Goal: Task Accomplishment & Management: Use online tool/utility

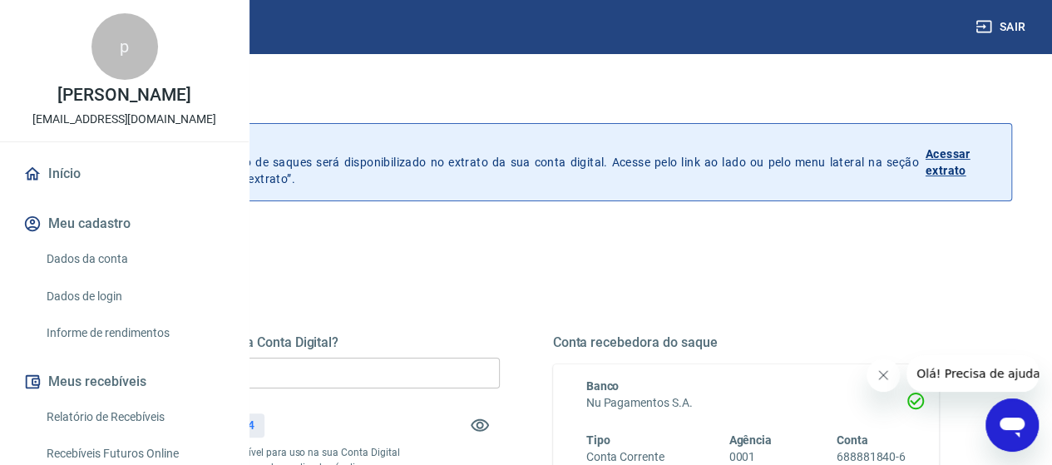
click at [429, 375] on input "R$ 0,00" at bounding box center [306, 373] width 387 height 31
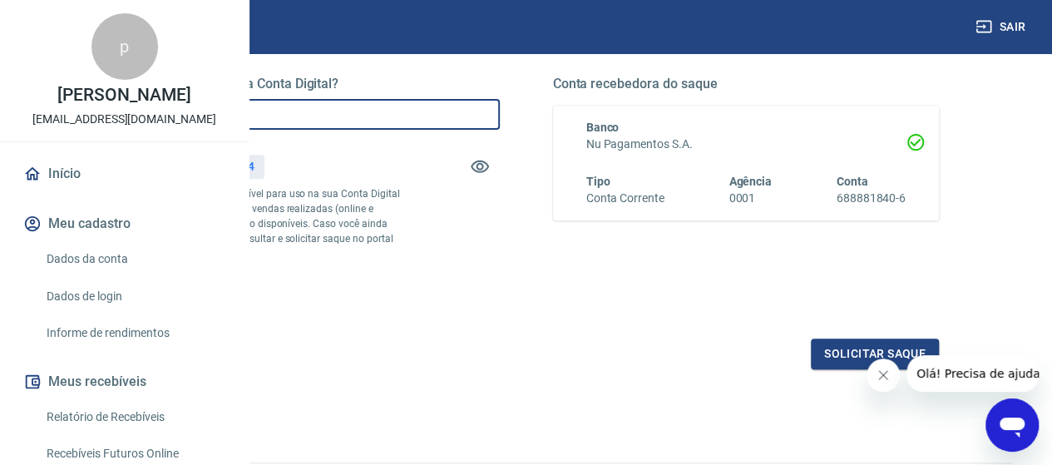
scroll to position [386, 0]
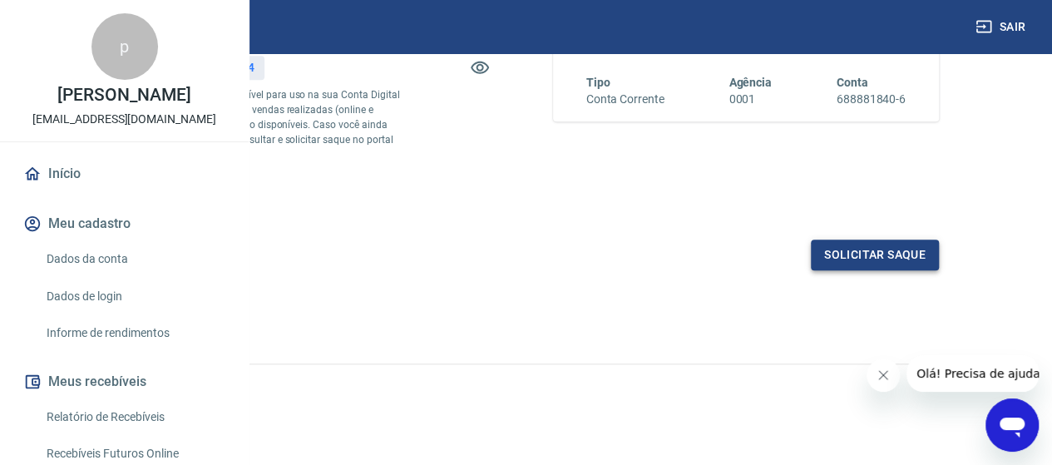
type input "R$ 602,84"
click at [909, 254] on button "Solicitar saque" at bounding box center [875, 255] width 128 height 31
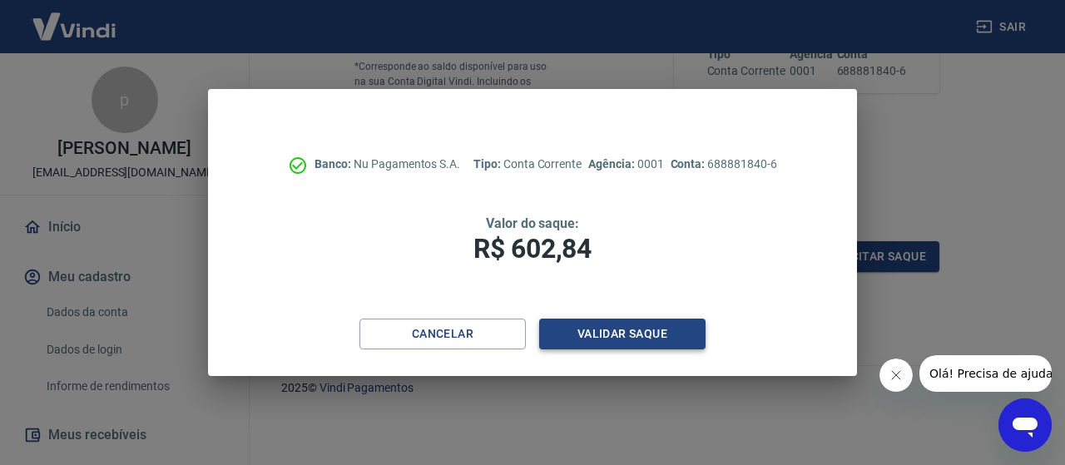
click at [632, 320] on button "Validar saque" at bounding box center [622, 334] width 166 height 31
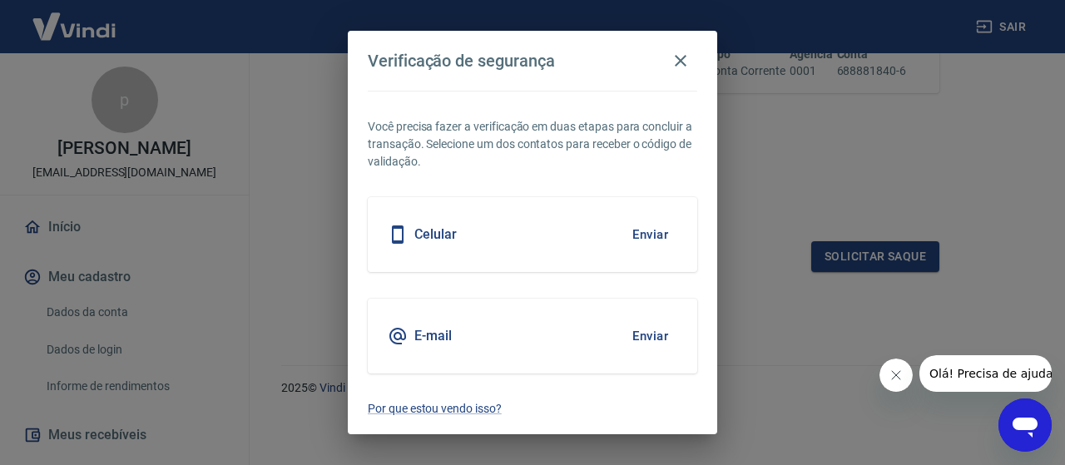
click at [634, 225] on button "Enviar" at bounding box center [650, 234] width 54 height 35
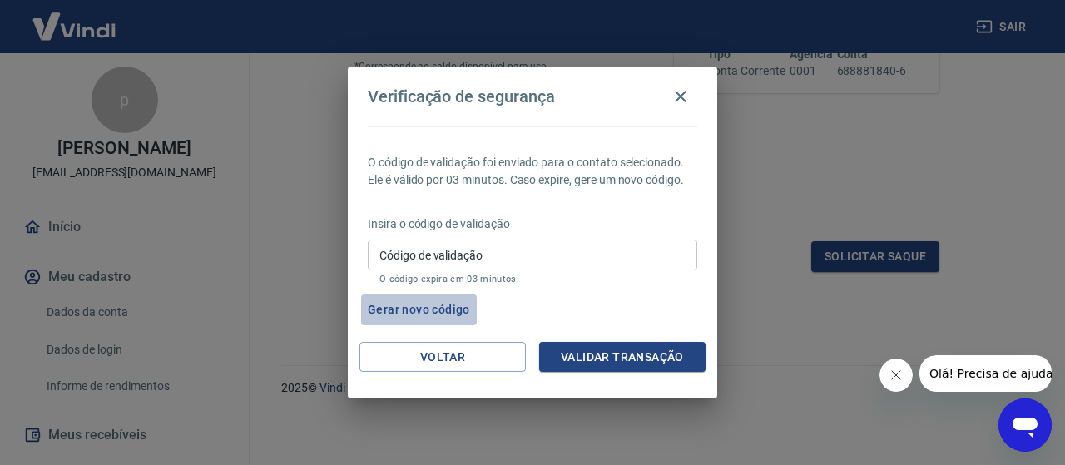
click at [416, 314] on button "Gerar novo código" at bounding box center [419, 309] width 116 height 31
click at [675, 99] on icon "button" at bounding box center [680, 96] width 20 height 20
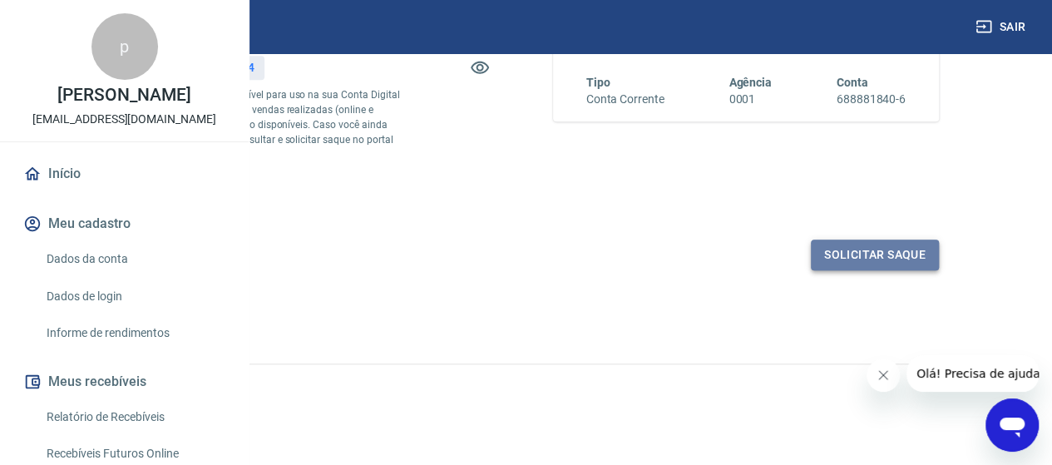
click at [848, 254] on button "Solicitar saque" at bounding box center [875, 255] width 128 height 31
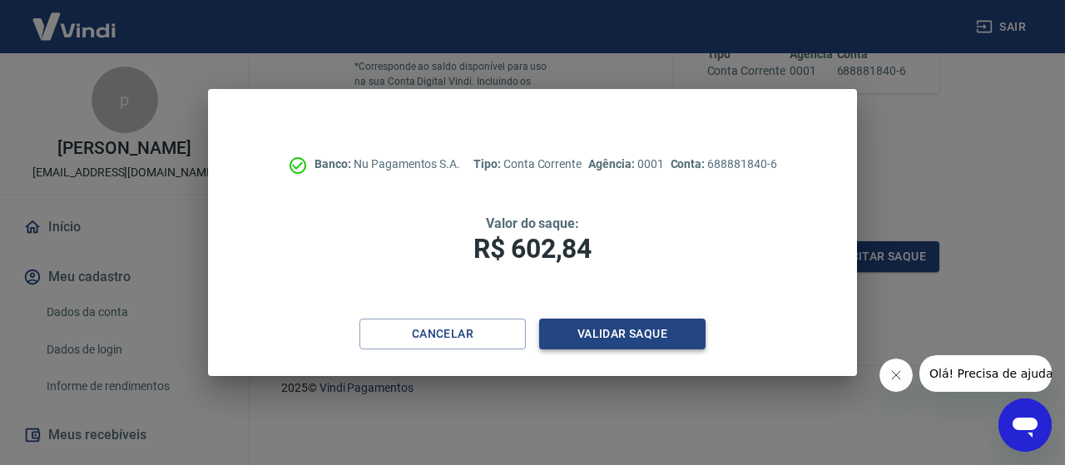
click at [617, 329] on button "Validar saque" at bounding box center [622, 334] width 166 height 31
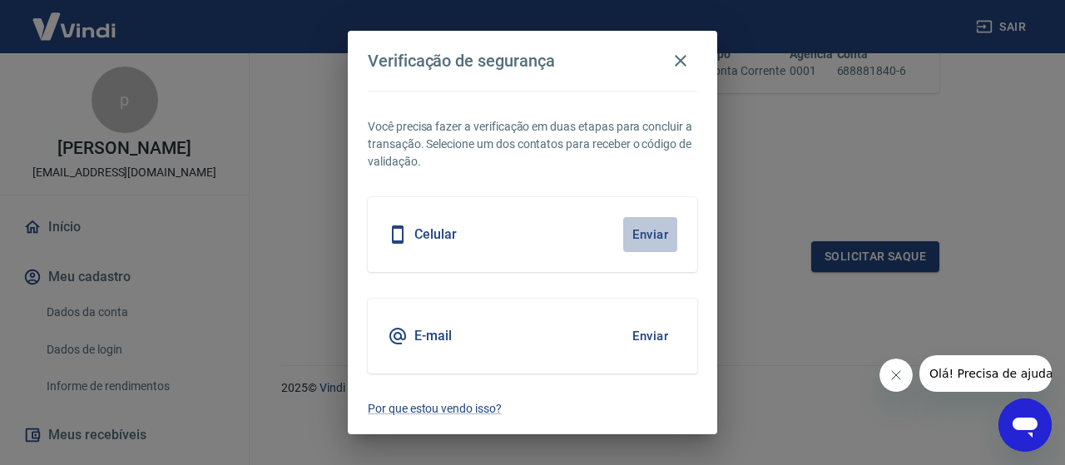
click at [635, 225] on button "Enviar" at bounding box center [650, 234] width 54 height 35
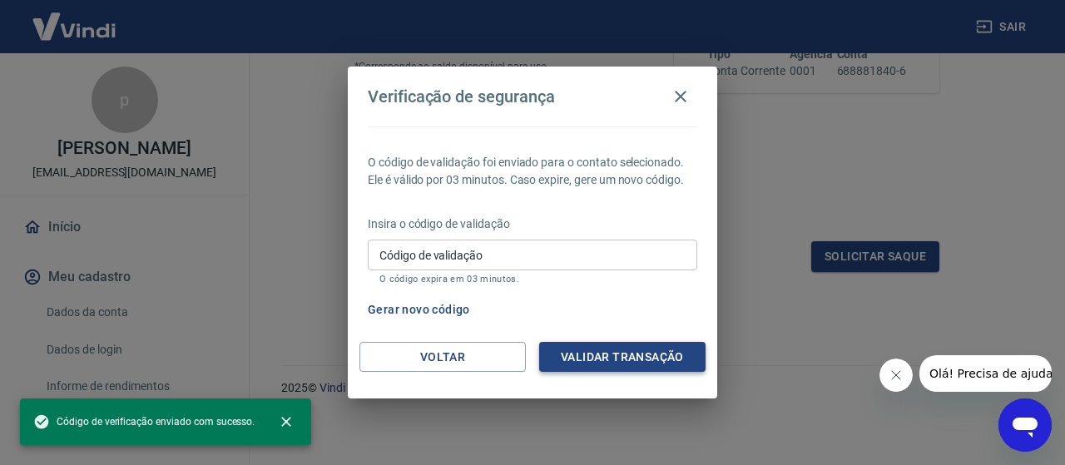
click at [572, 354] on button "Validar transação" at bounding box center [622, 357] width 166 height 31
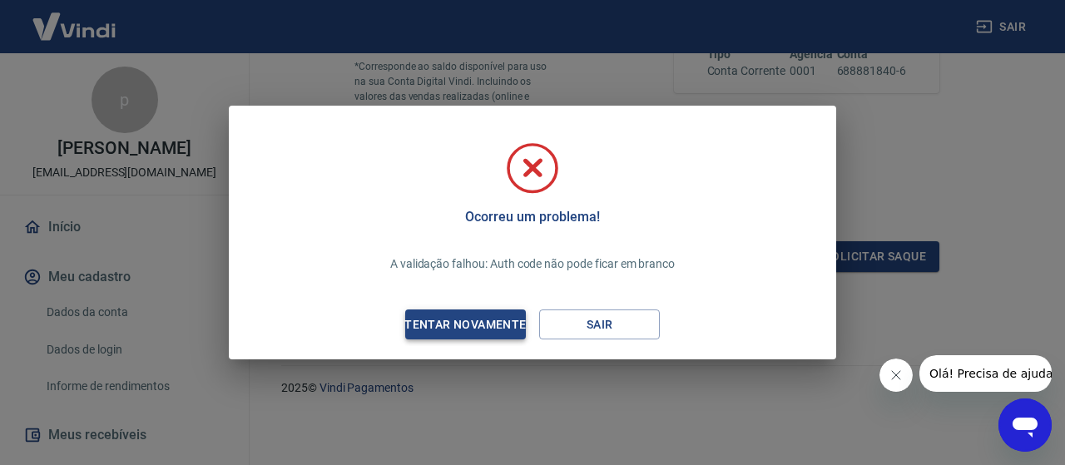
click at [464, 333] on div "Tentar novamente" at bounding box center [464, 324] width 161 height 21
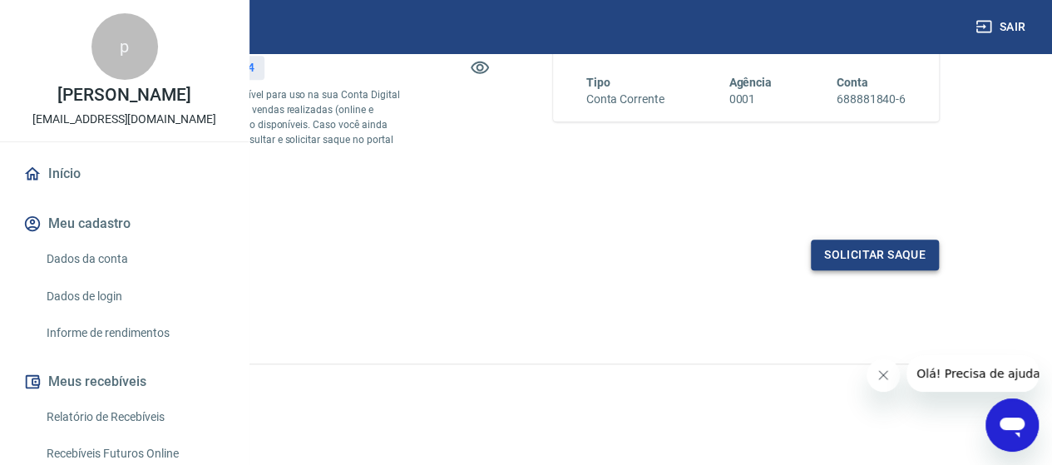
click at [867, 249] on button "Solicitar saque" at bounding box center [875, 255] width 128 height 31
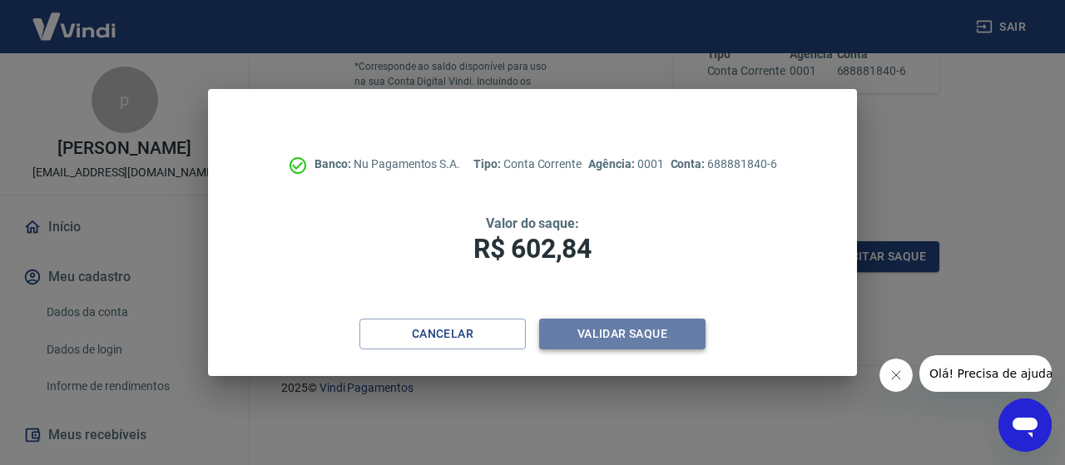
click at [620, 333] on button "Validar saque" at bounding box center [622, 334] width 166 height 31
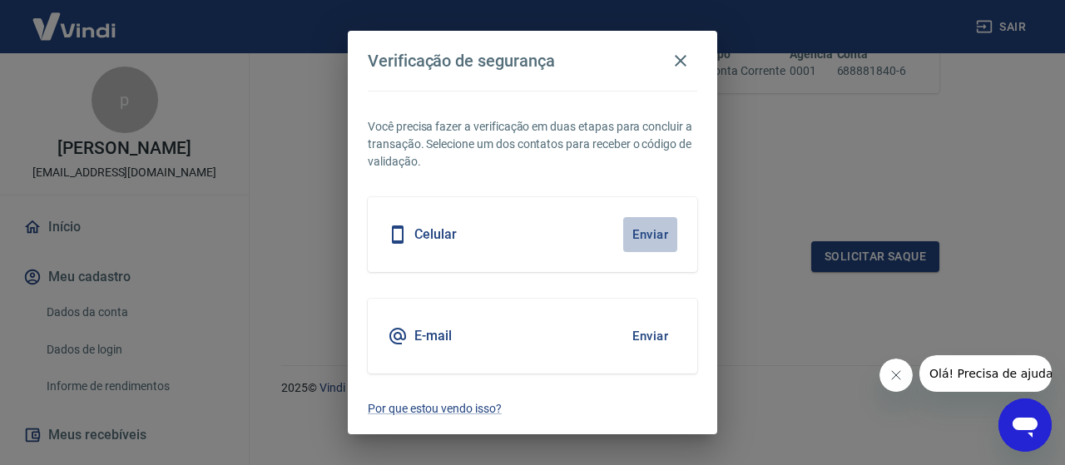
click at [652, 238] on button "Enviar" at bounding box center [650, 234] width 54 height 35
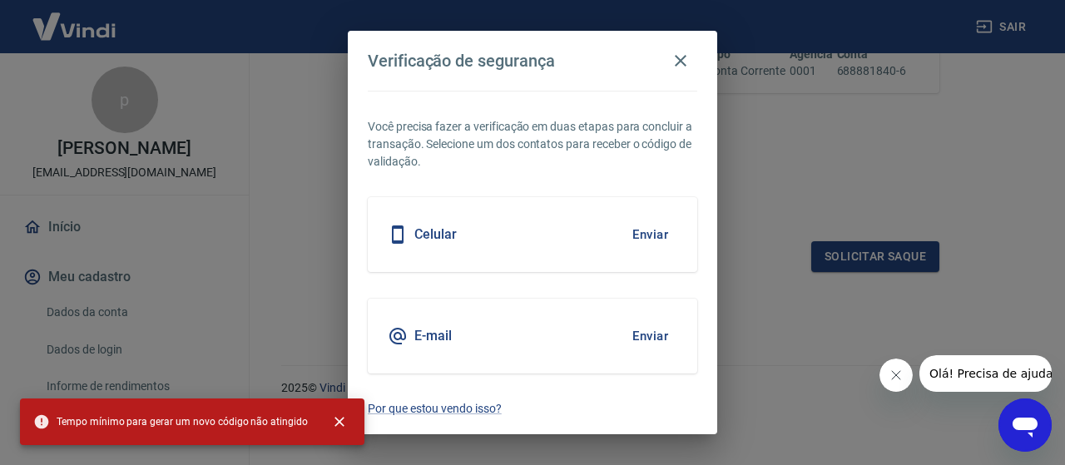
click at [650, 339] on button "Enviar" at bounding box center [650, 336] width 54 height 35
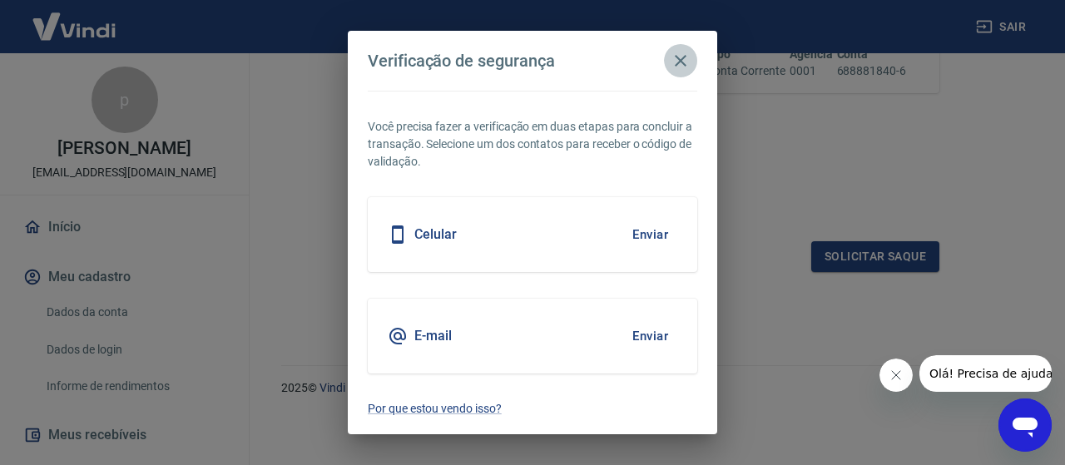
click at [679, 62] on icon "button" at bounding box center [681, 61] width 12 height 12
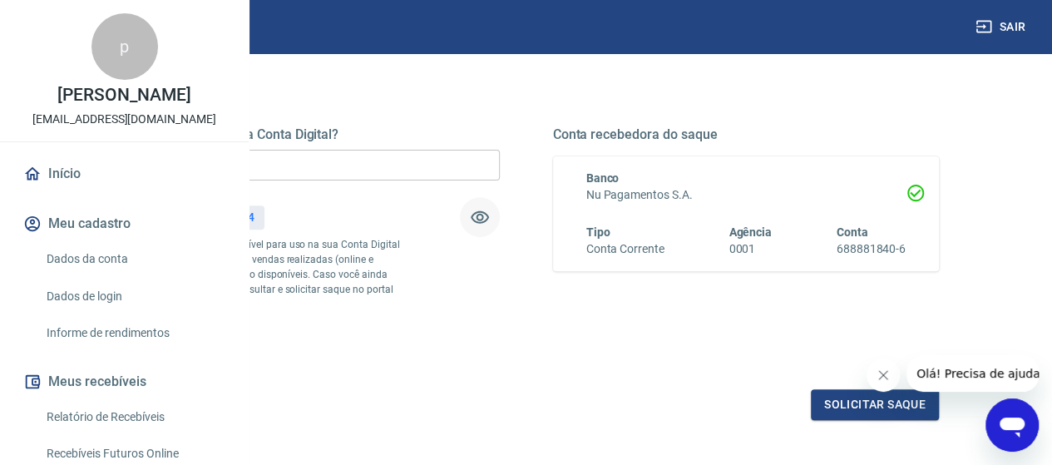
scroll to position [136, 0]
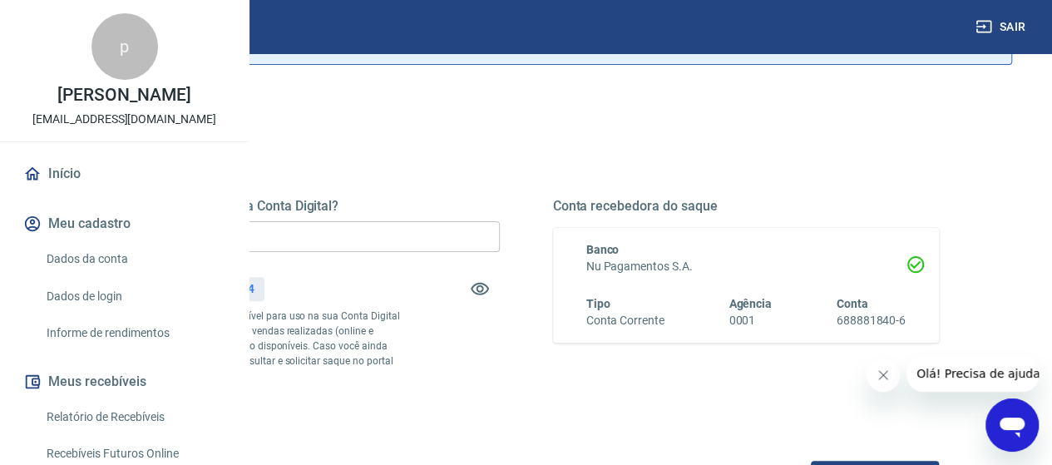
click at [1021, 416] on icon "Abrir janela de mensagens" at bounding box center [1012, 425] width 30 height 30
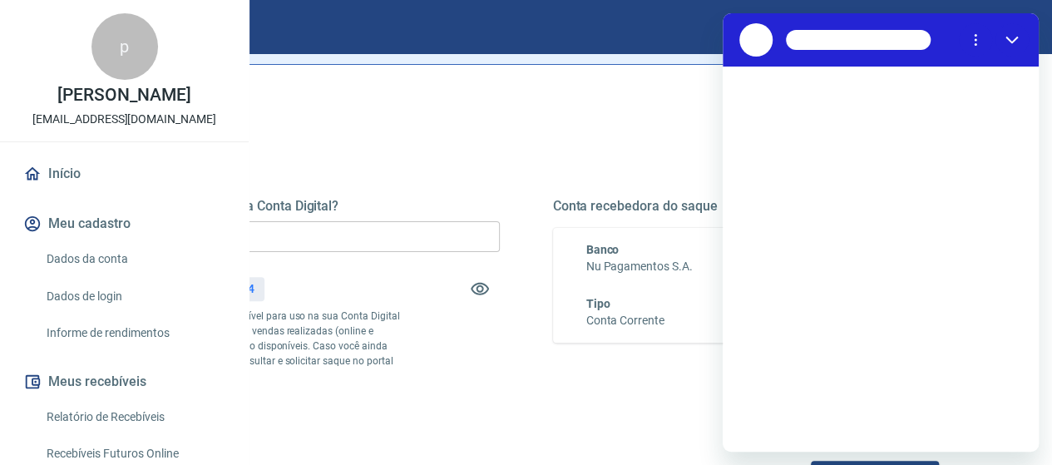
scroll to position [0, 0]
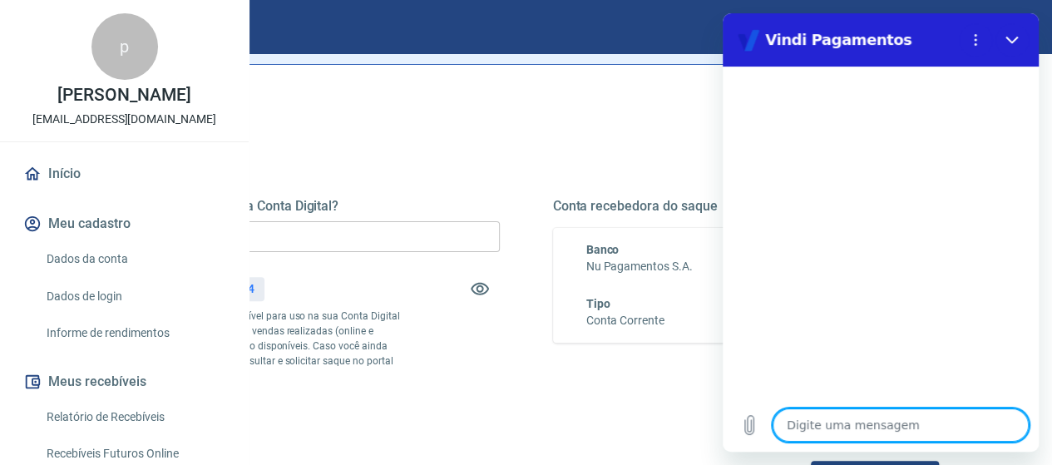
type textarea "b"
type textarea "x"
type textarea "bo"
type textarea "x"
type textarea "bop"
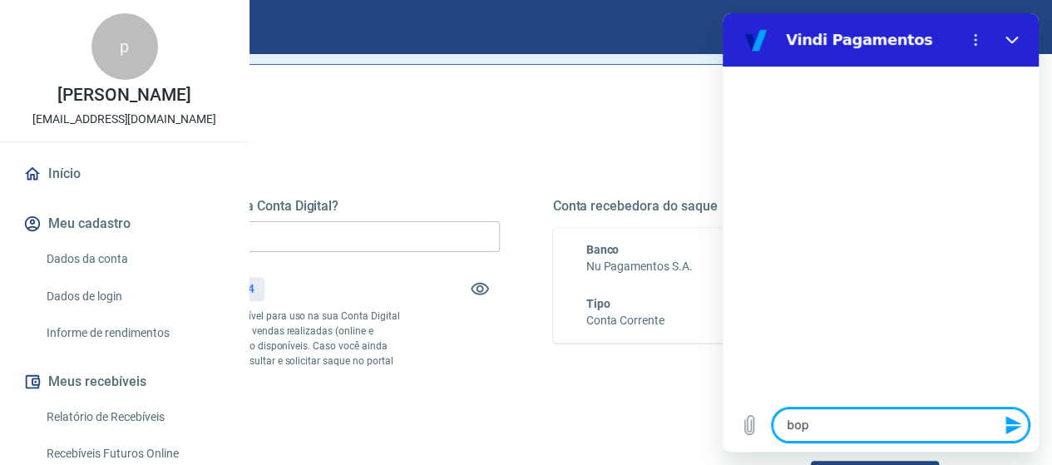
type textarea "x"
type textarea "bo"
type textarea "x"
type textarea "boa"
type textarea "x"
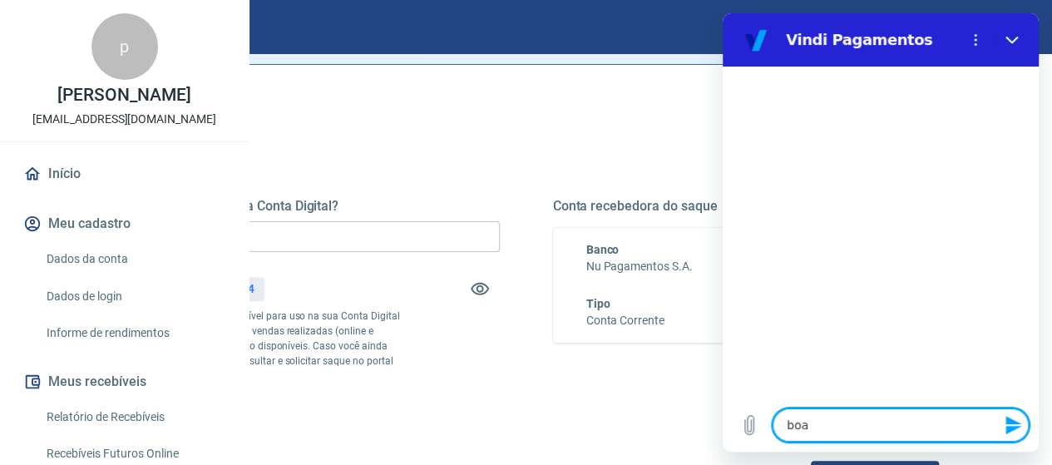
type textarea "boa"
type textarea "x"
type textarea "boa t"
type textarea "x"
type textarea "boa ta"
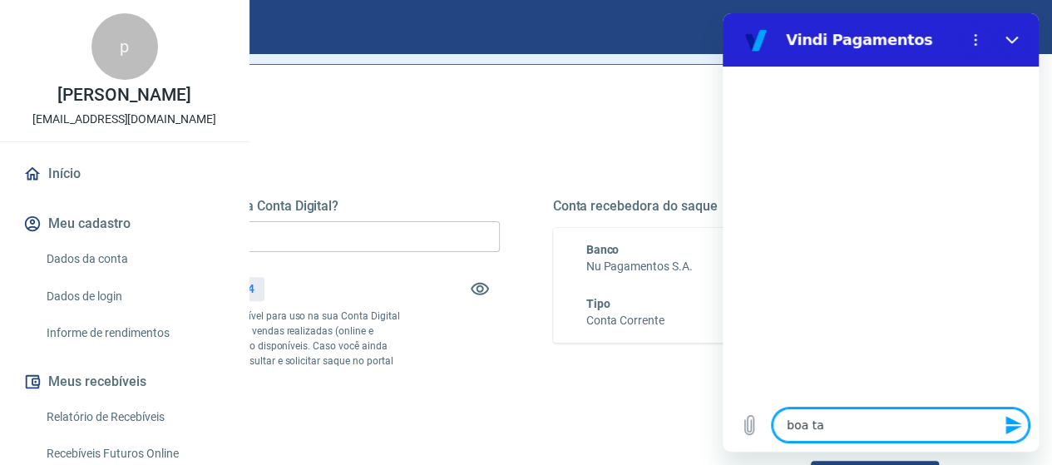
type textarea "x"
type textarea "boa tar"
type textarea "x"
type textarea "boa tard"
type textarea "x"
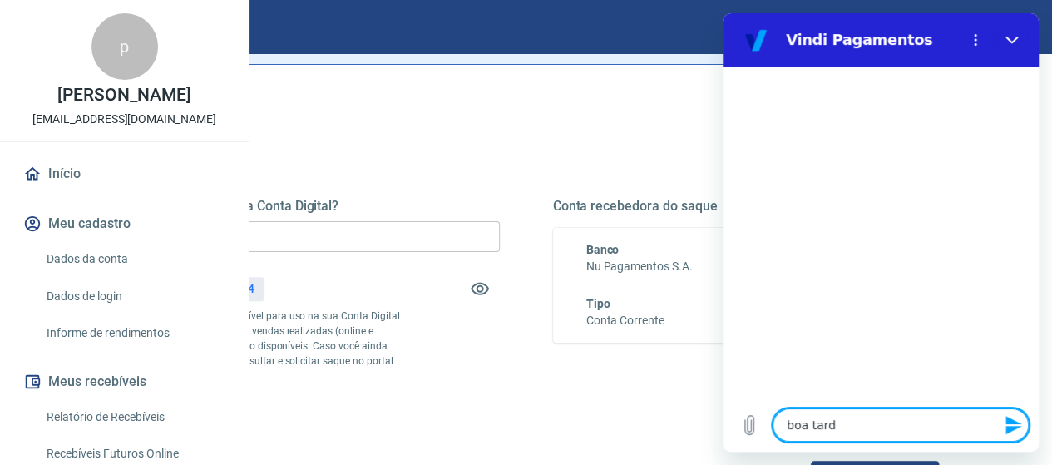
type textarea "boa tarde"
type textarea "x"
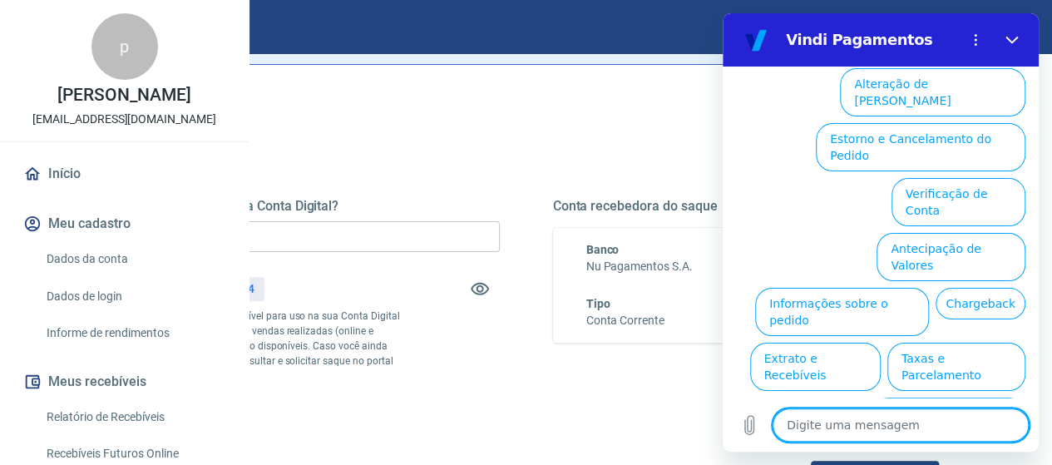
scroll to position [195, 0]
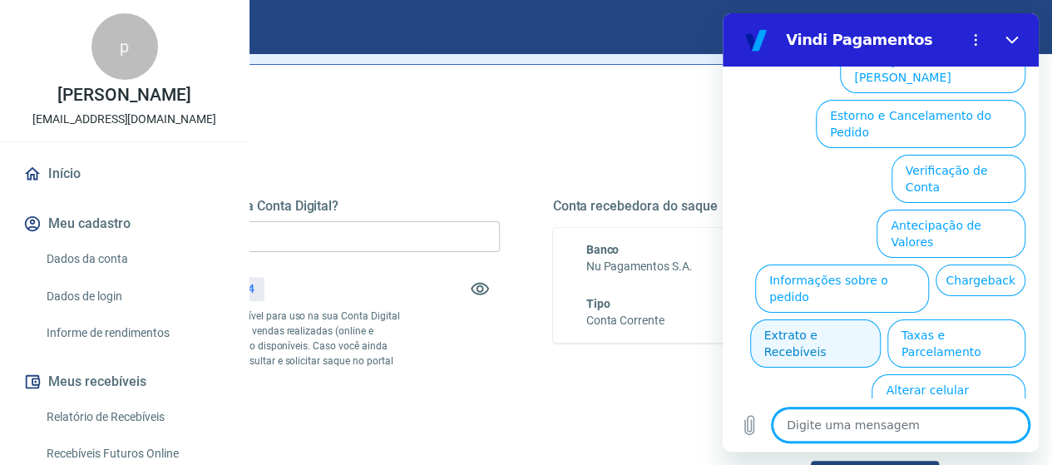
click at [881, 319] on button "Extrato e Recebíveis" at bounding box center [815, 343] width 131 height 48
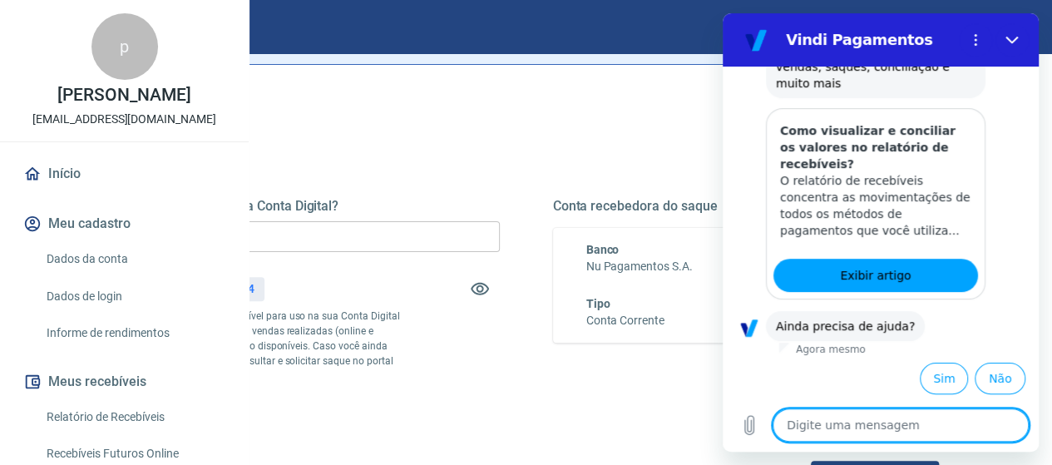
scroll to position [346, 0]
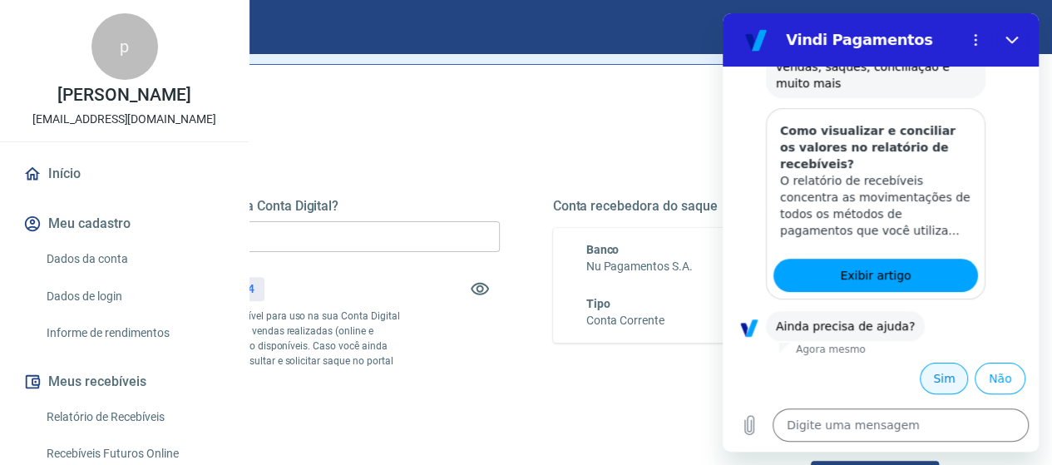
click at [942, 382] on button "Sim" at bounding box center [944, 379] width 48 height 32
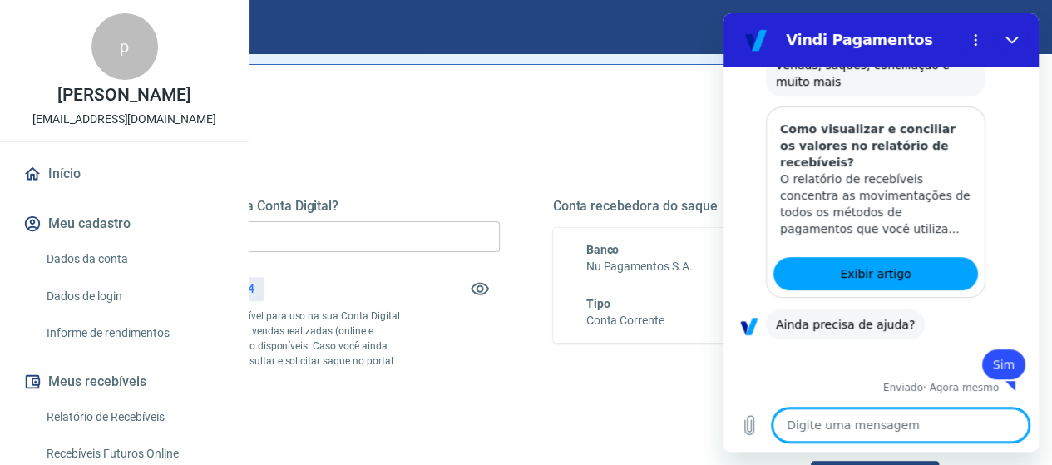
type textarea "x"
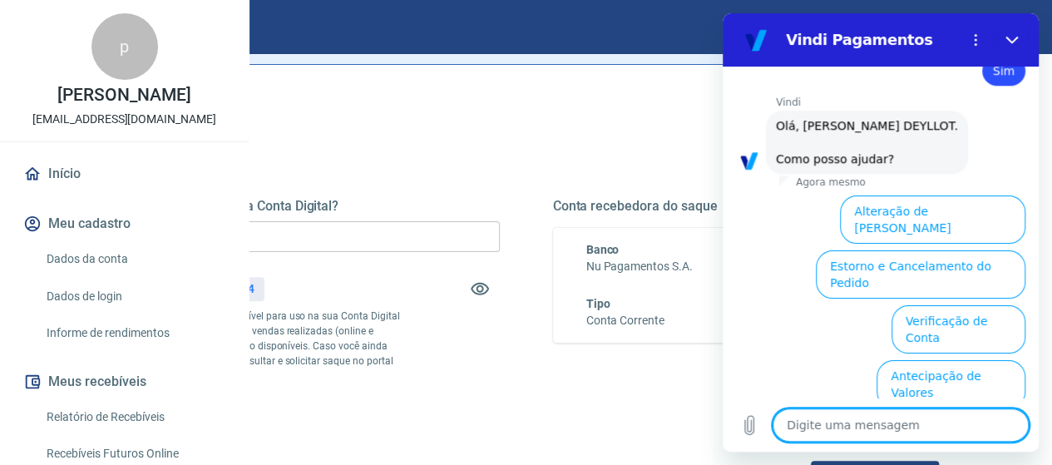
scroll to position [793, 0]
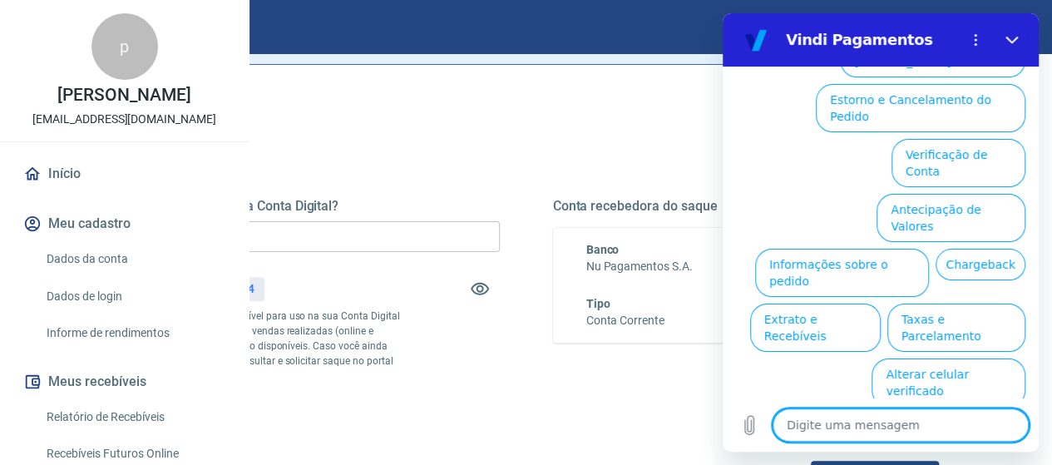
click at [824, 435] on textarea at bounding box center [901, 424] width 256 height 33
type textarea "f"
type textarea "x"
type textarea "fa"
type textarea "x"
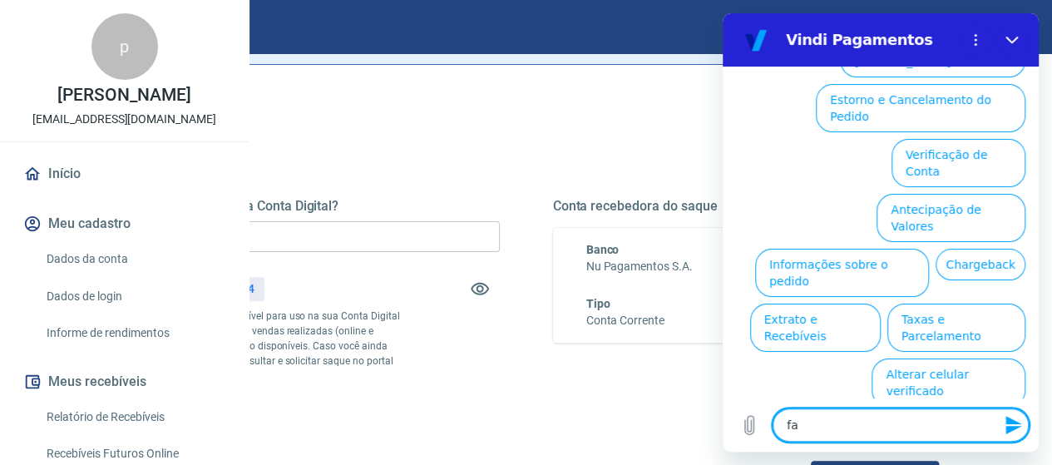
type textarea "fal"
type textarea "x"
type textarea "fala"
type textarea "x"
type textarea "falar"
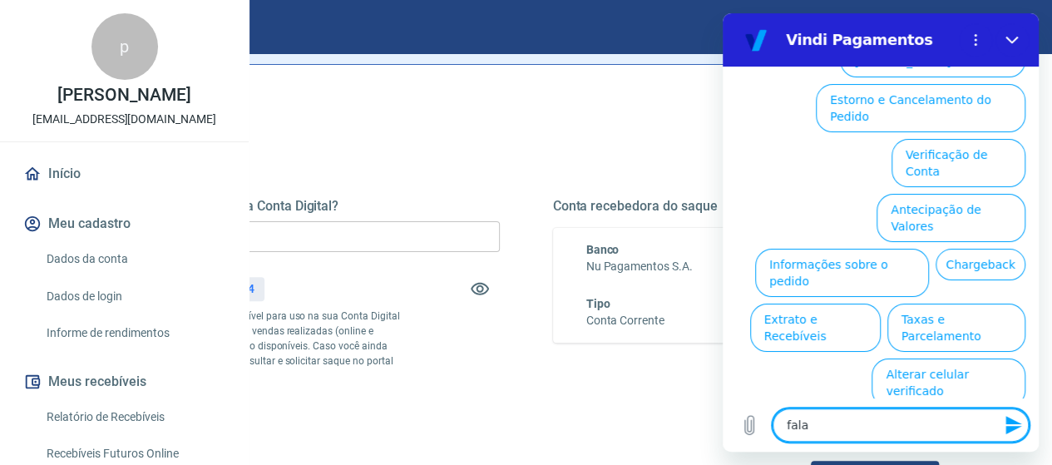
type textarea "x"
type textarea "falar"
type textarea "x"
type textarea "falar c"
type textarea "x"
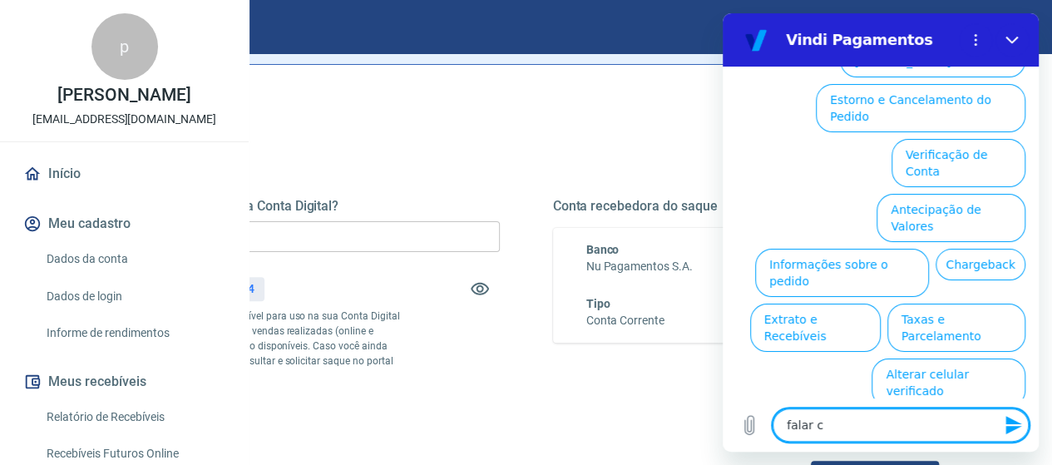
type textarea "falar co"
type textarea "x"
type textarea "falar com"
type textarea "x"
type textarea "falar com"
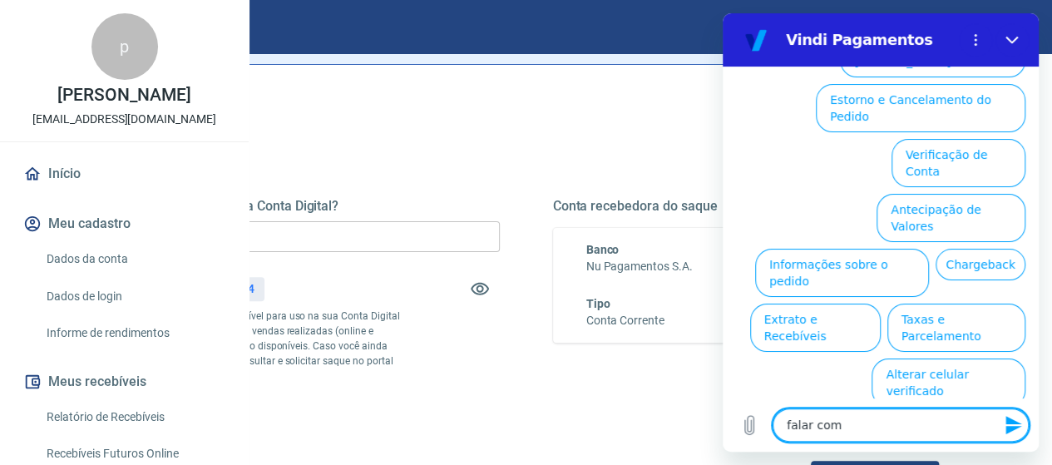
type textarea "x"
type textarea "falar com a"
type textarea "x"
type textarea "falar com at"
type textarea "x"
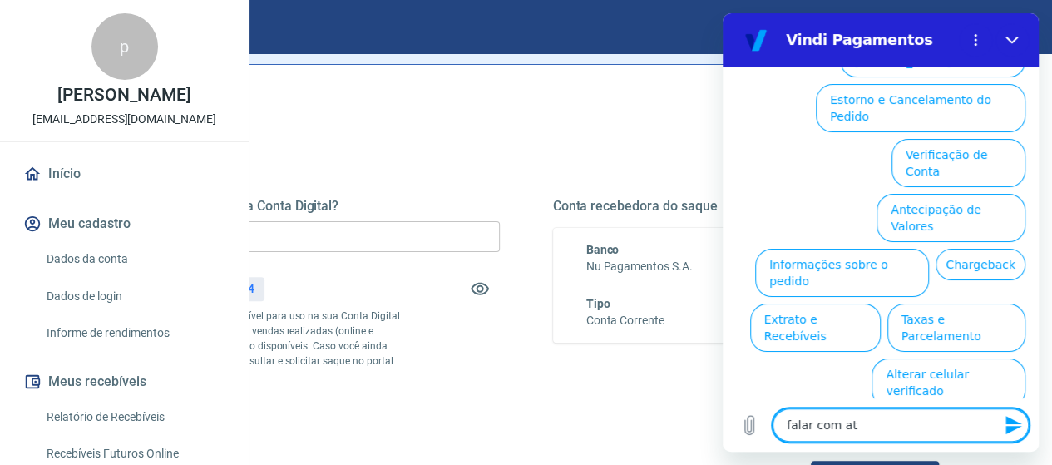
type textarea "falar com ate"
type textarea "x"
type textarea "falar com [GEOGRAPHIC_DATA]"
type textarea "x"
type textarea "falar com atend"
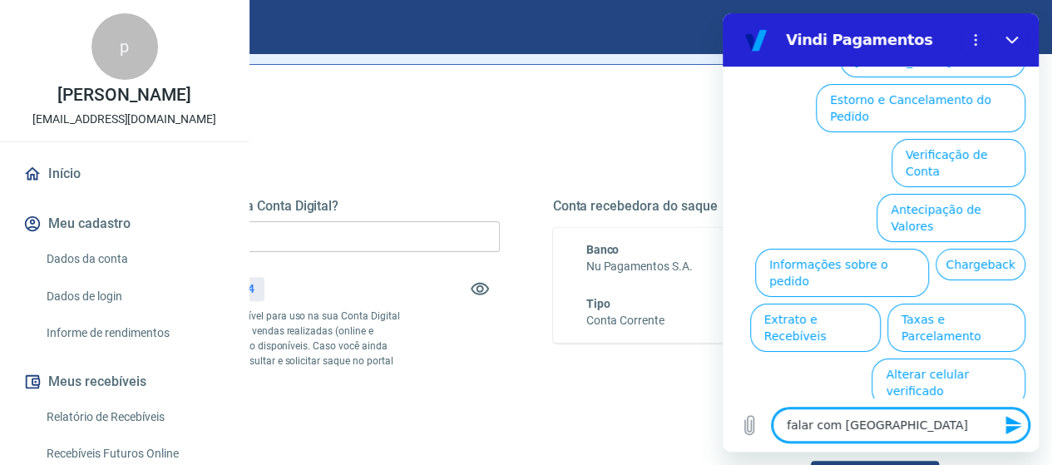
type textarea "x"
type textarea "falar com atende"
type textarea "x"
type textarea "falar com atenden"
type textarea "x"
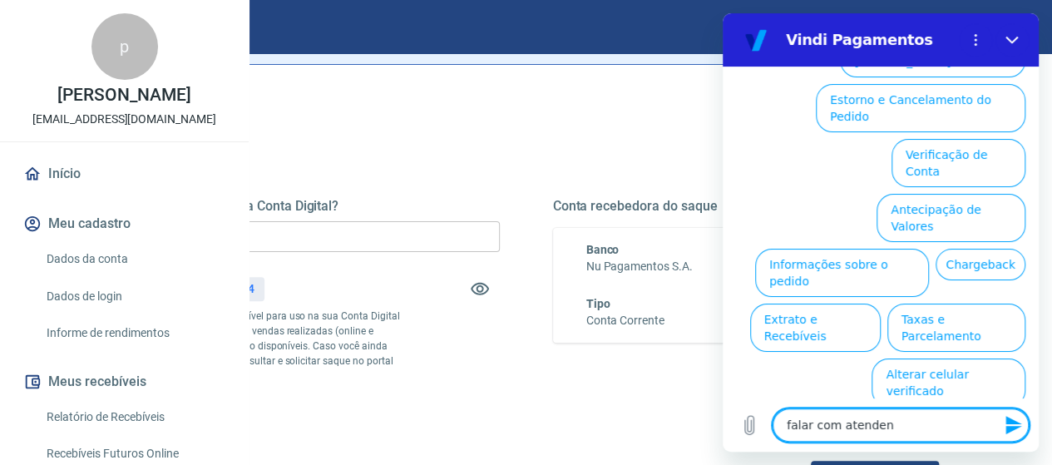
type textarea "falar com atendent"
type textarea "x"
type textarea "falar com atendente"
type textarea "x"
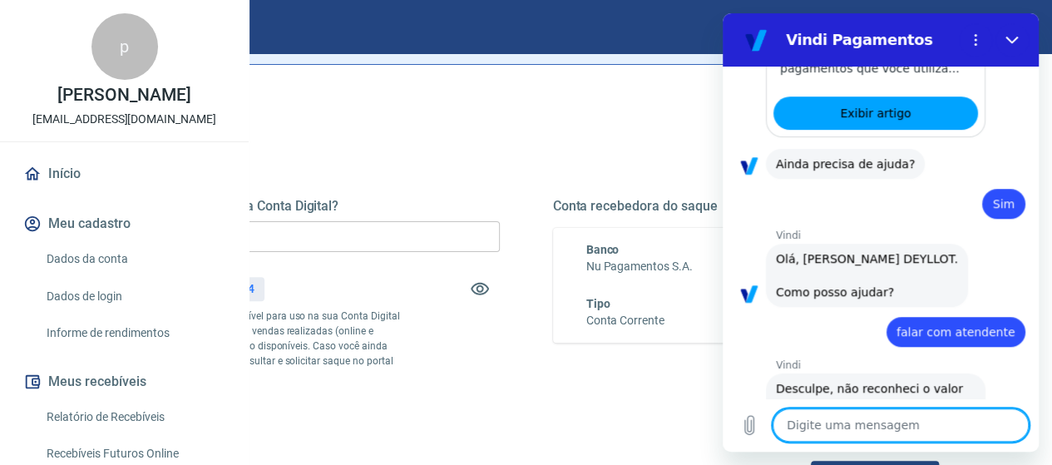
type textarea "x"
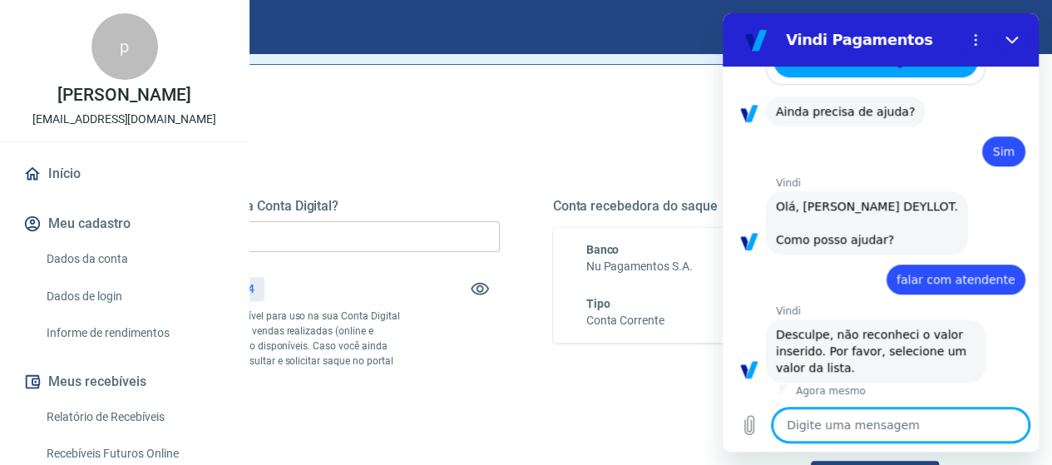
scroll to position [581, 0]
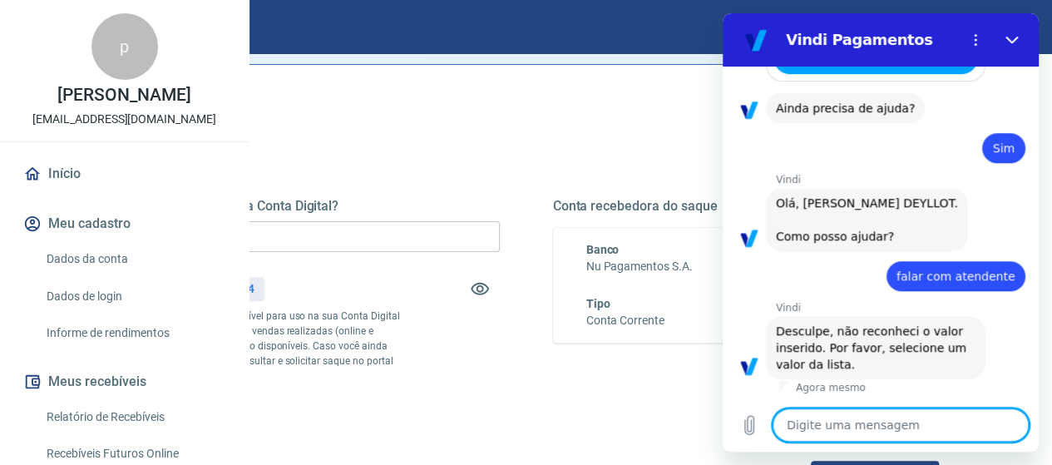
type textarea "f"
type textarea "x"
type textarea "fa"
type textarea "x"
type textarea "fal"
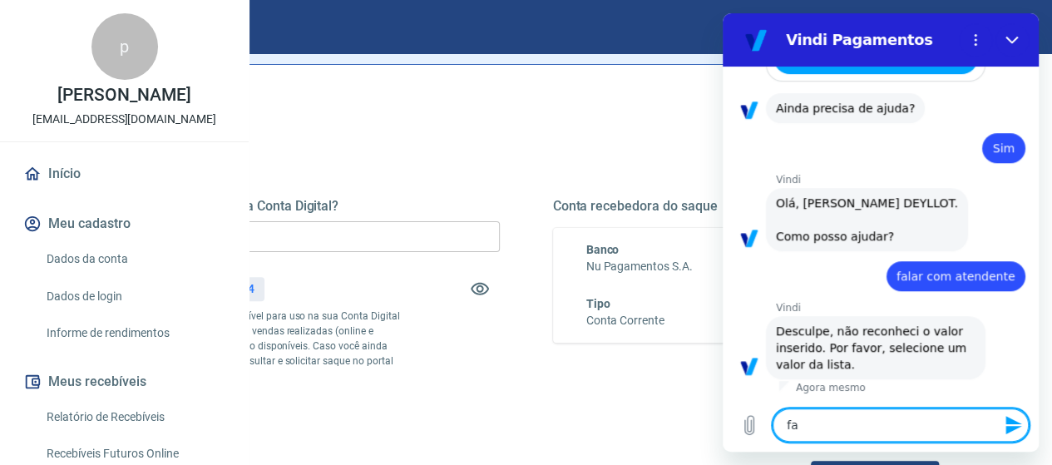
type textarea "x"
type textarea "fala"
type textarea "x"
type textarea "falar"
type textarea "x"
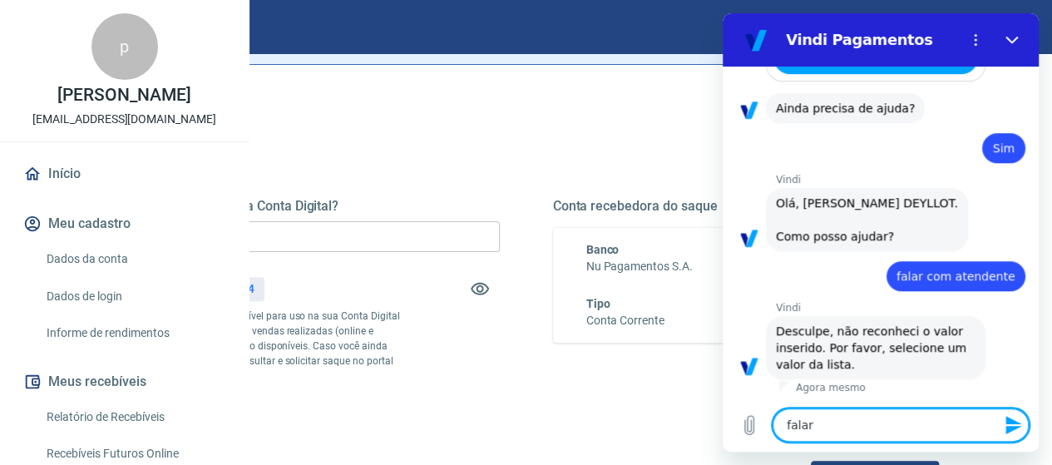
type textarea "falar"
type textarea "x"
type textarea "falar c"
type textarea "x"
type textarea "falar co"
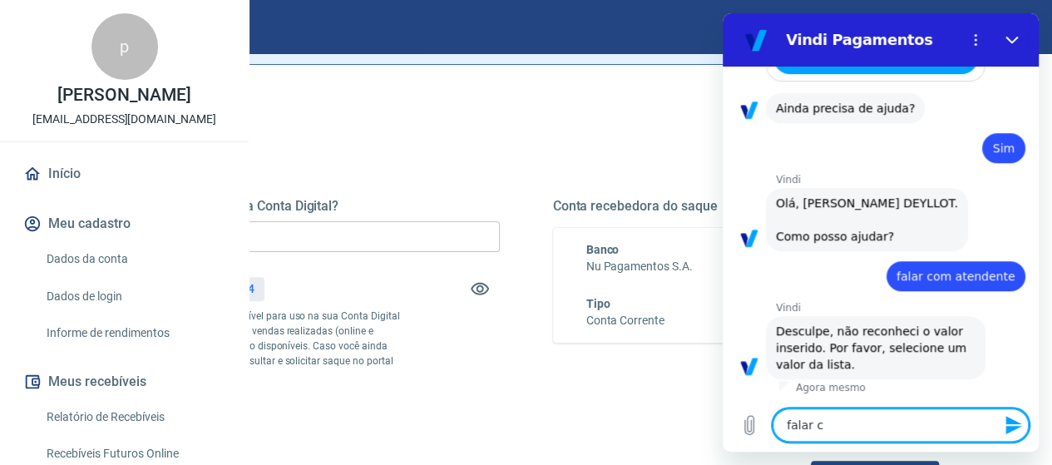
type textarea "x"
type textarea "falar com"
type textarea "x"
type textarea "falar com"
type textarea "x"
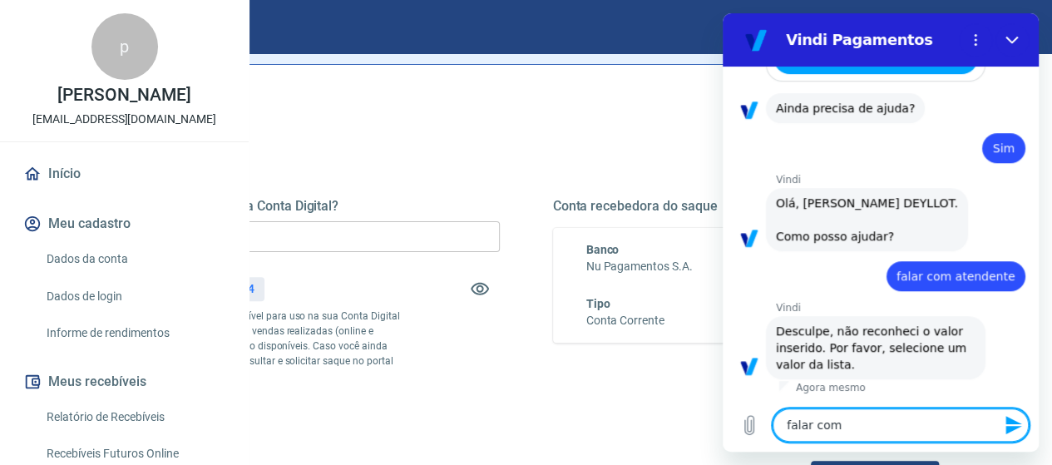
type textarea "falar com a"
type textarea "x"
type textarea "falar com at"
type textarea "x"
type textarea "falar com ate"
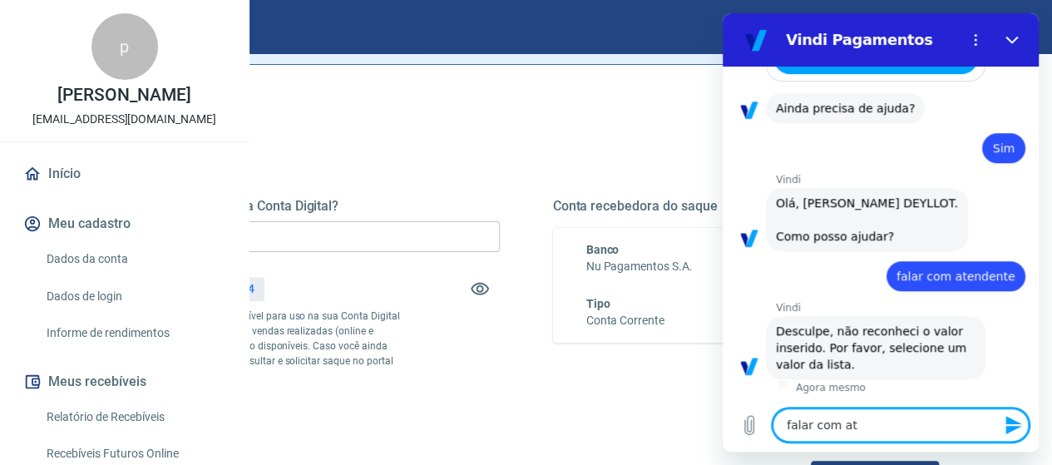
type textarea "x"
type textarea "falar com [GEOGRAPHIC_DATA]"
type textarea "x"
type textarea "falar com atend"
type textarea "x"
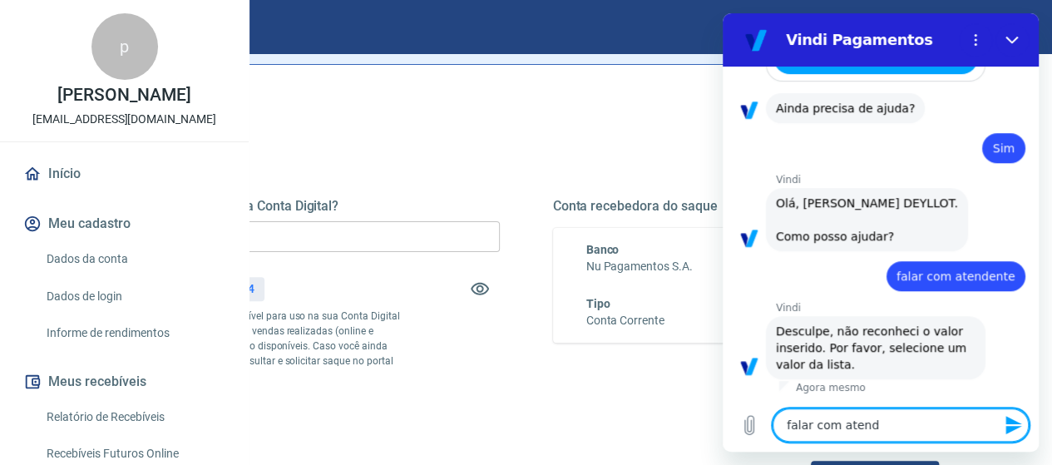
type textarea "falar com atende"
type textarea "x"
type textarea "falar com atenden"
type textarea "x"
type textarea "falar com atendent"
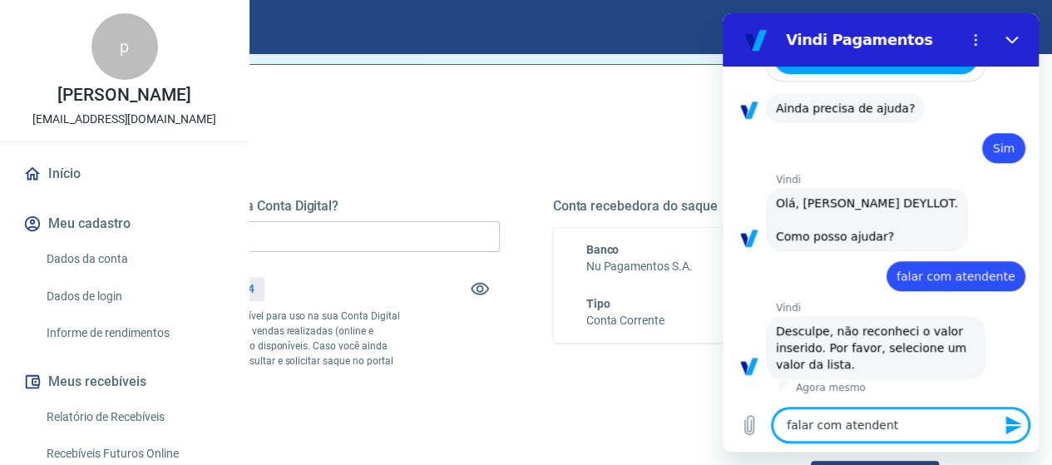
type textarea "x"
type textarea "falar com atendente"
type textarea "x"
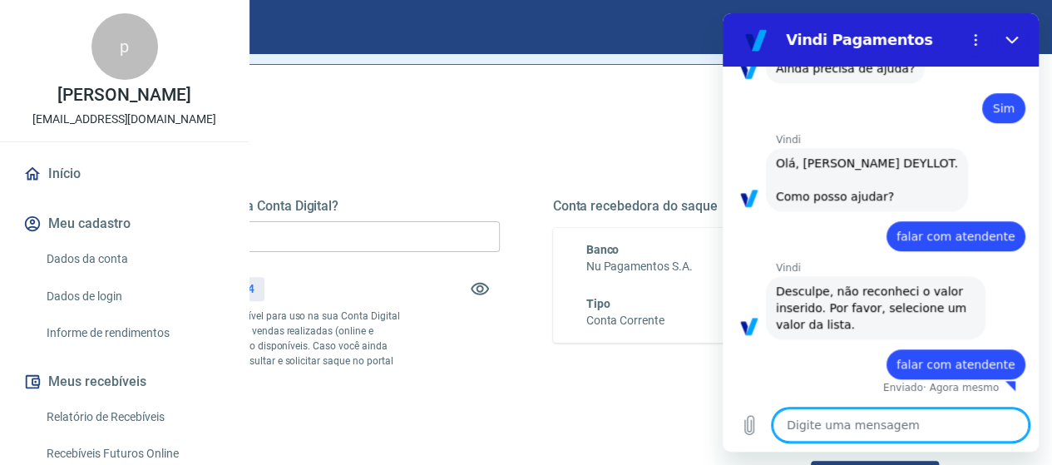
type textarea "x"
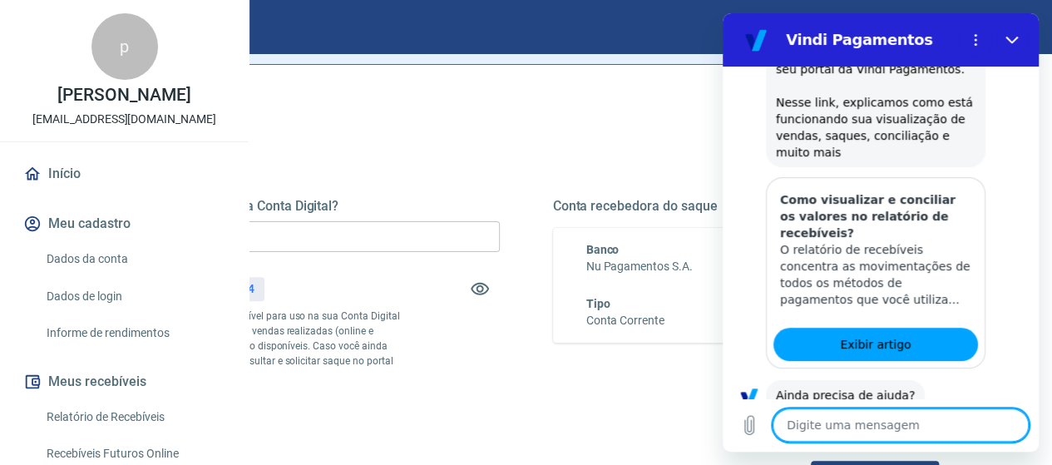
scroll to position [333, 0]
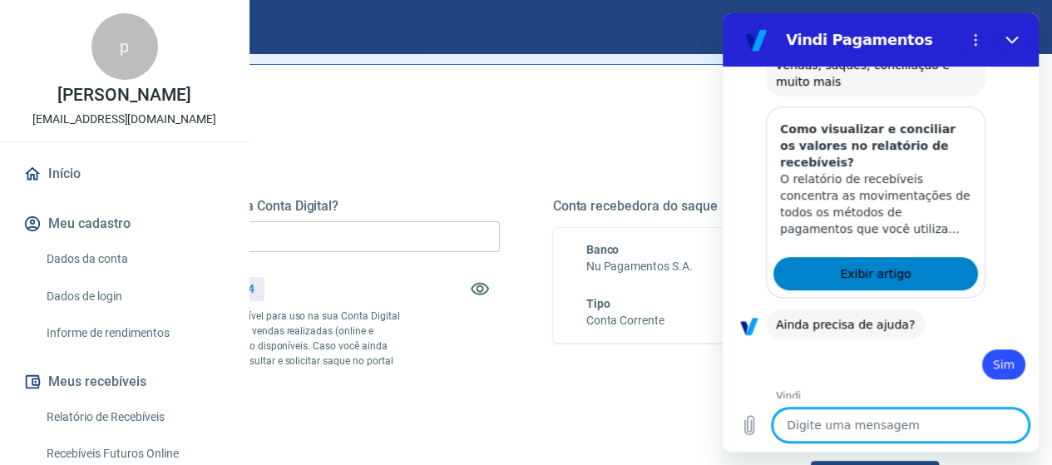
click at [877, 284] on span "Exibir artigo" at bounding box center [875, 274] width 71 height 20
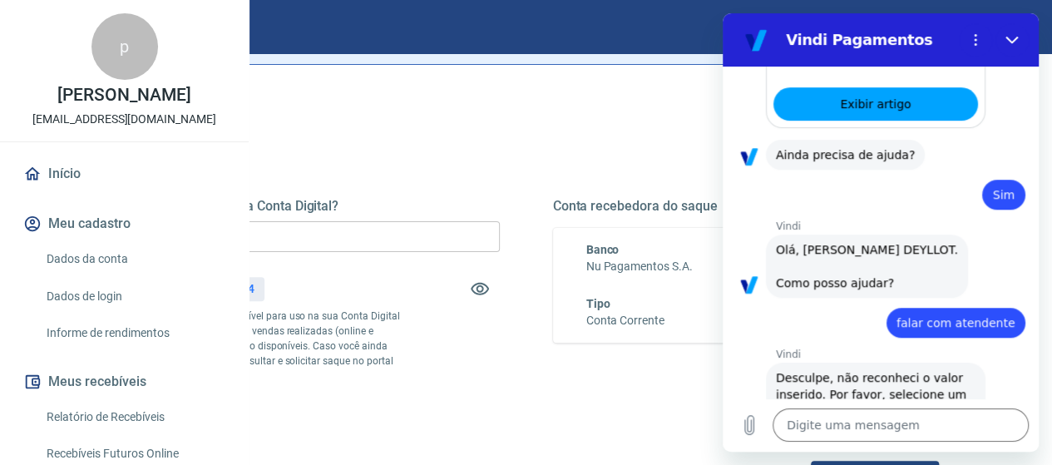
scroll to position [709, 0]
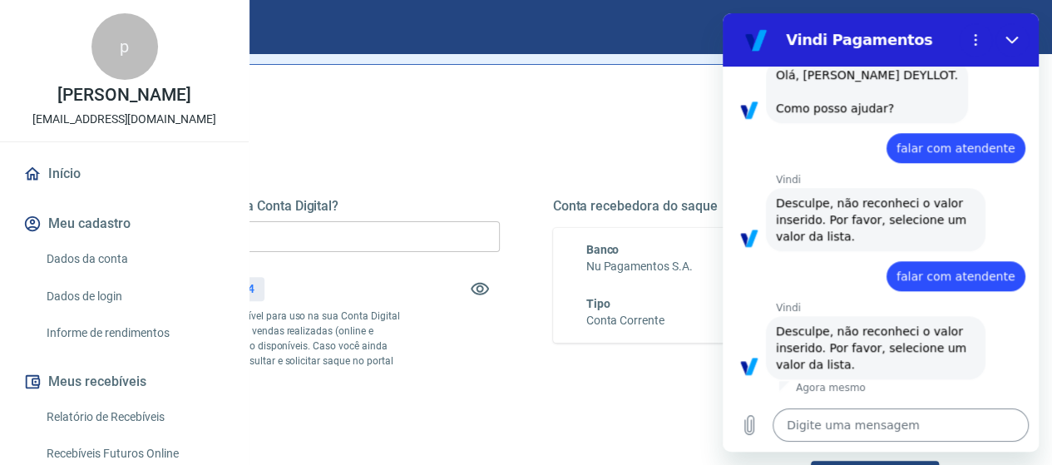
click at [822, 425] on textarea at bounding box center [901, 424] width 256 height 33
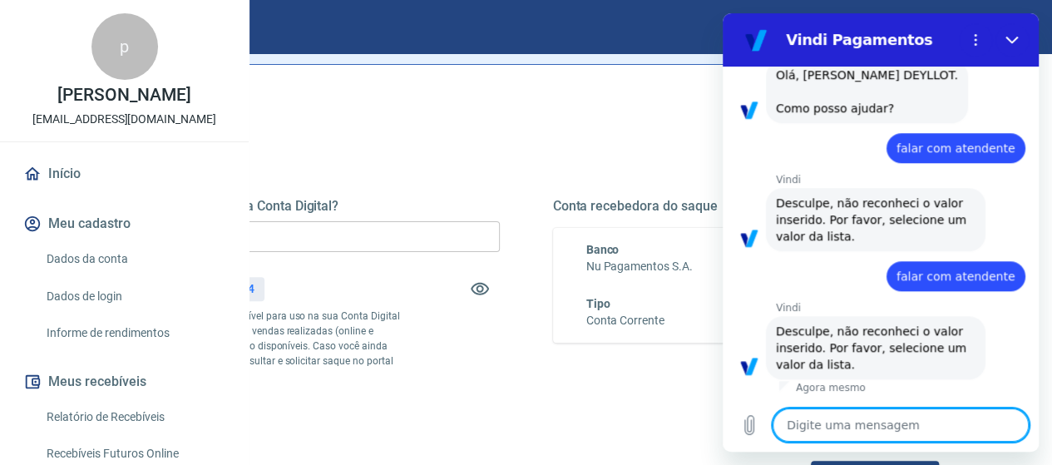
type textarea "?"
type textarea "x"
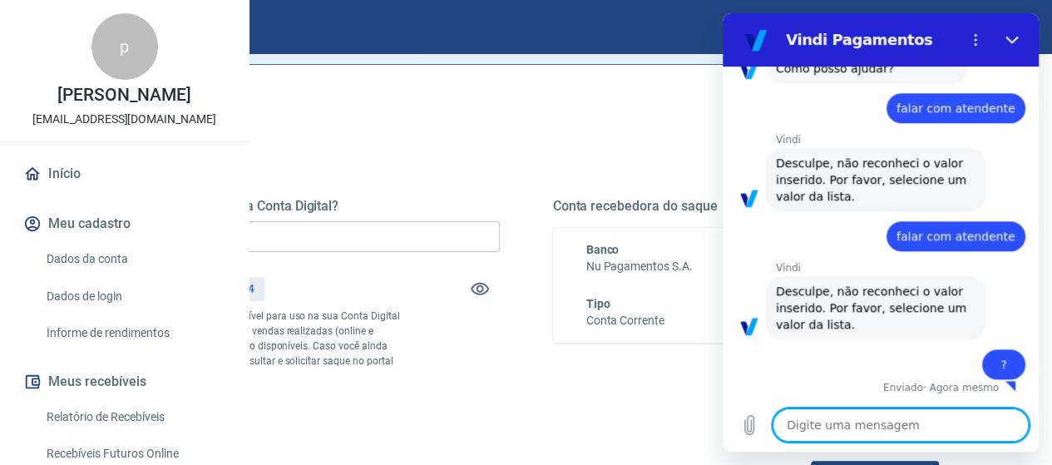
type textarea "x"
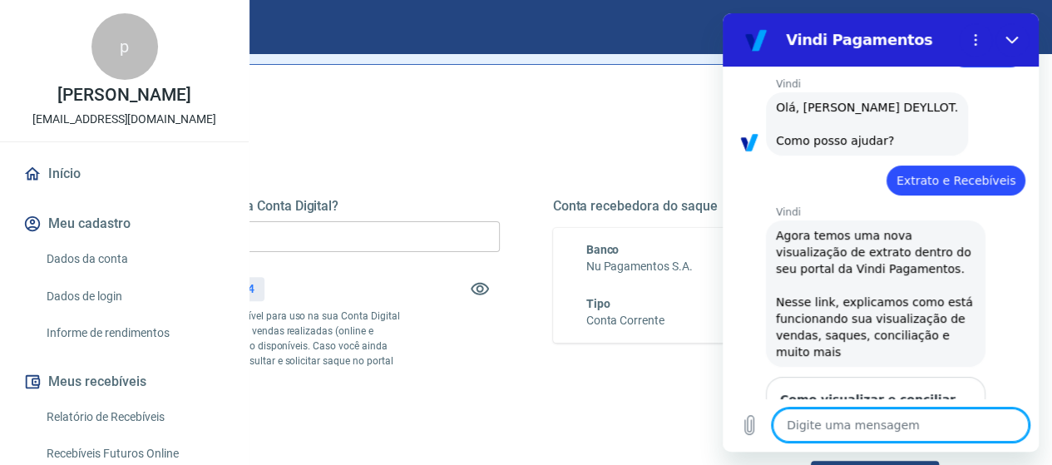
scroll to position [250, 0]
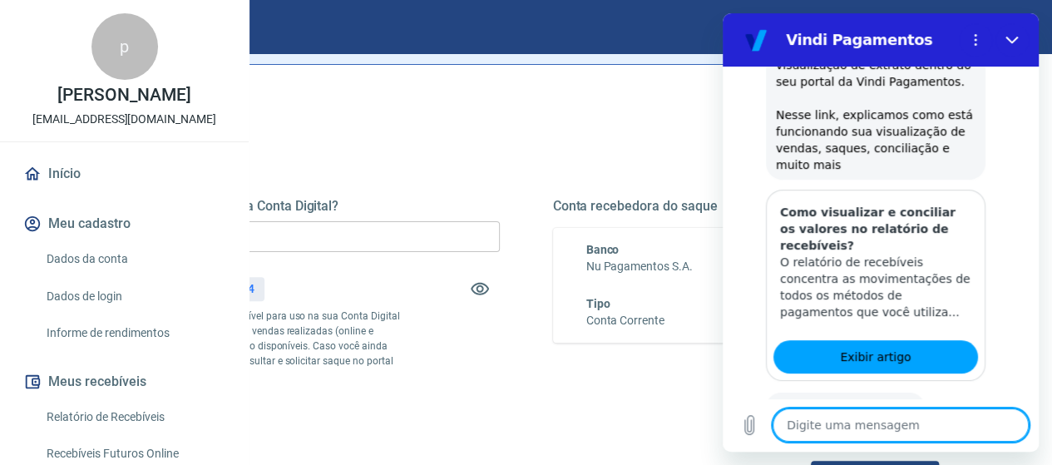
click at [835, 426] on textarea at bounding box center [901, 424] width 256 height 33
type textarea "r"
type textarea "x"
type textarea "re"
type textarea "x"
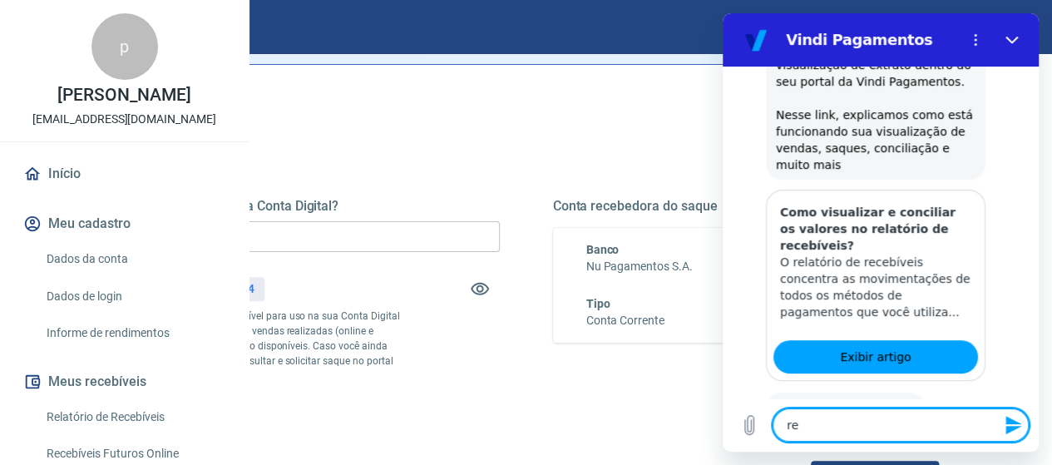
type textarea "rec"
type textarea "x"
type textarea "rece"
type textarea "x"
type textarea "receb"
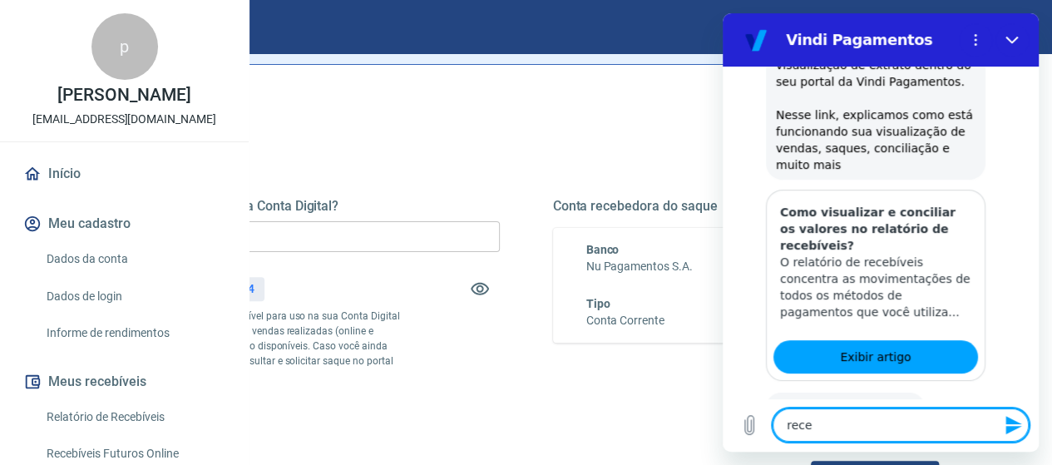
type textarea "x"
type textarea "recebi"
type textarea "x"
type textarea "recebiv"
type textarea "x"
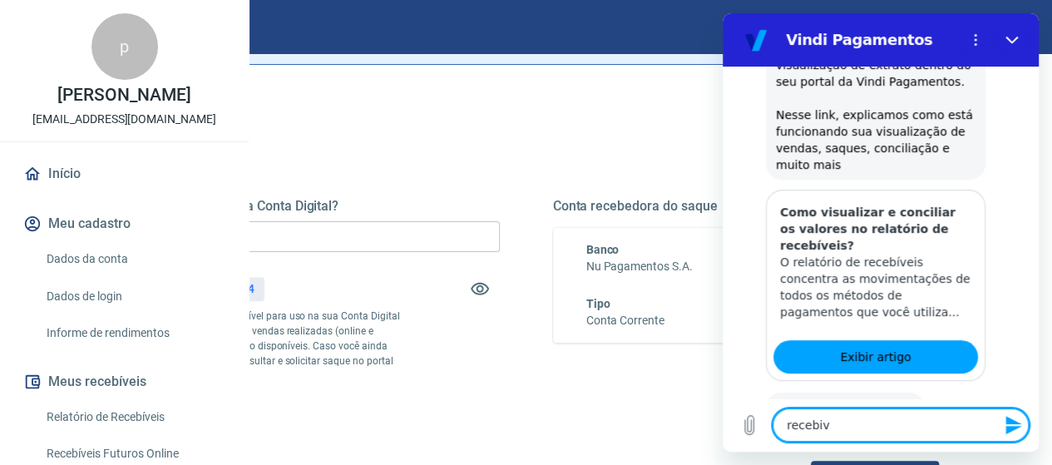
type textarea "recebive"
type textarea "x"
type textarea "recebivei"
type textarea "x"
type textarea "recebiveis"
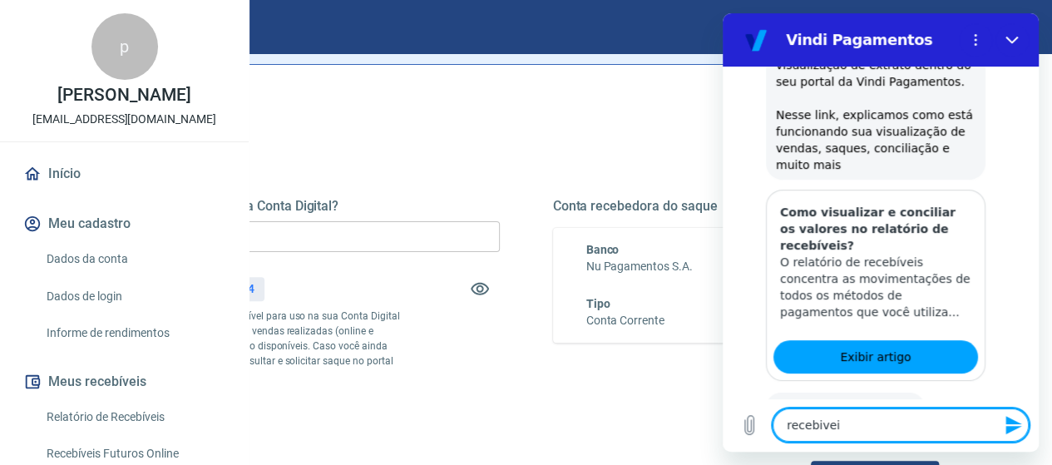
type textarea "x"
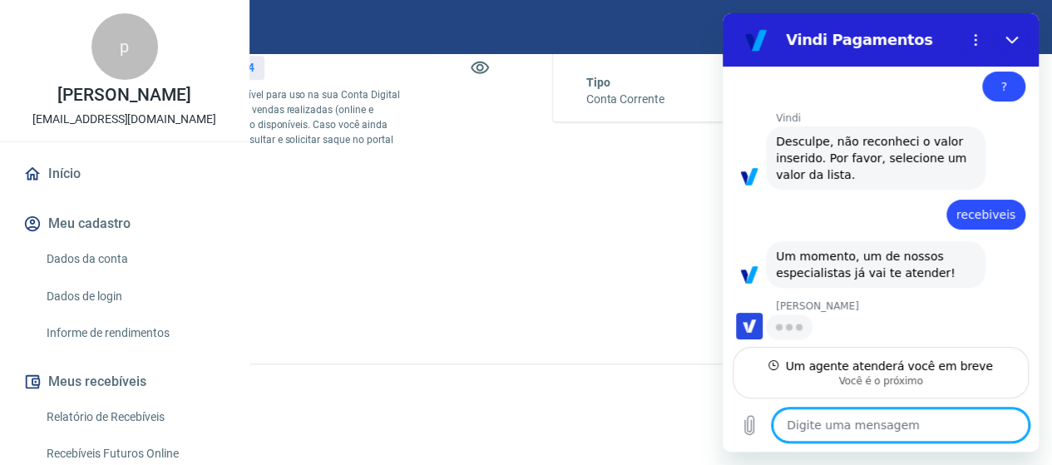
scroll to position [1025, 0]
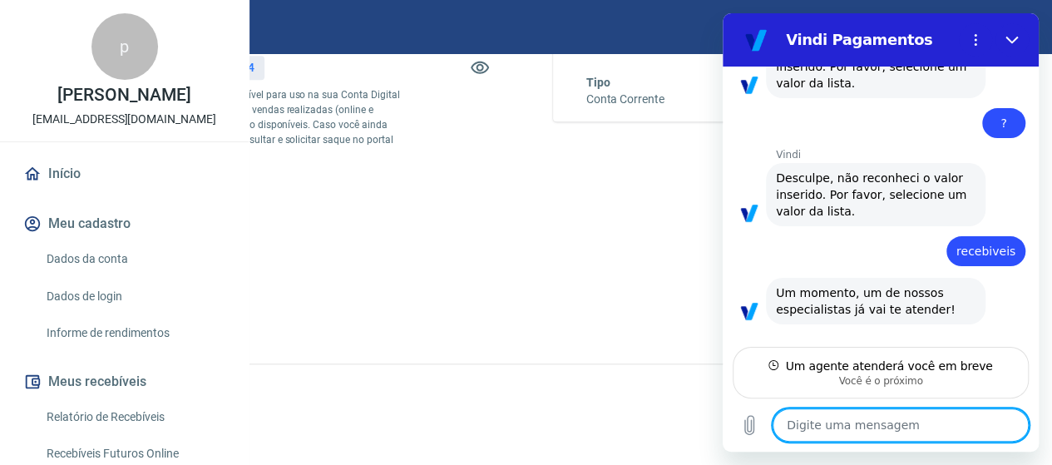
type textarea "x"
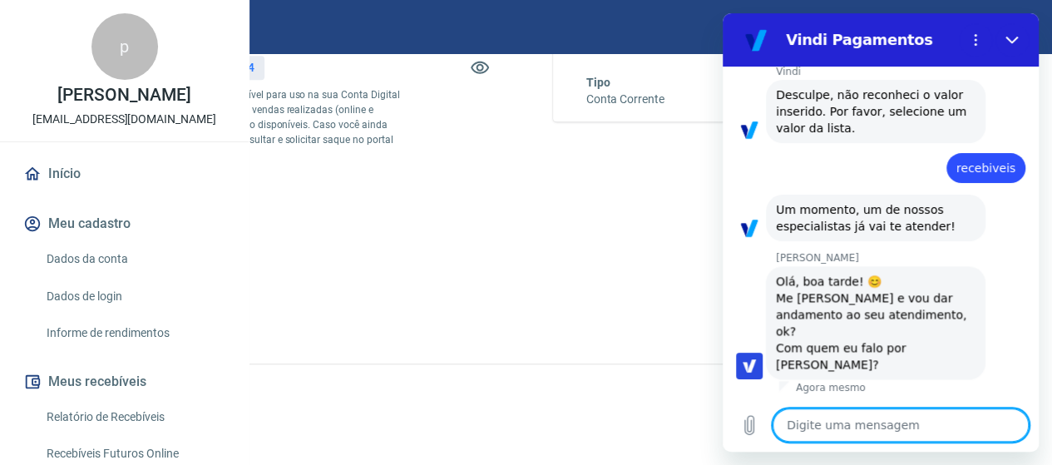
scroll to position [1057, 0]
type textarea "b"
type textarea "x"
type textarea "bo"
type textarea "x"
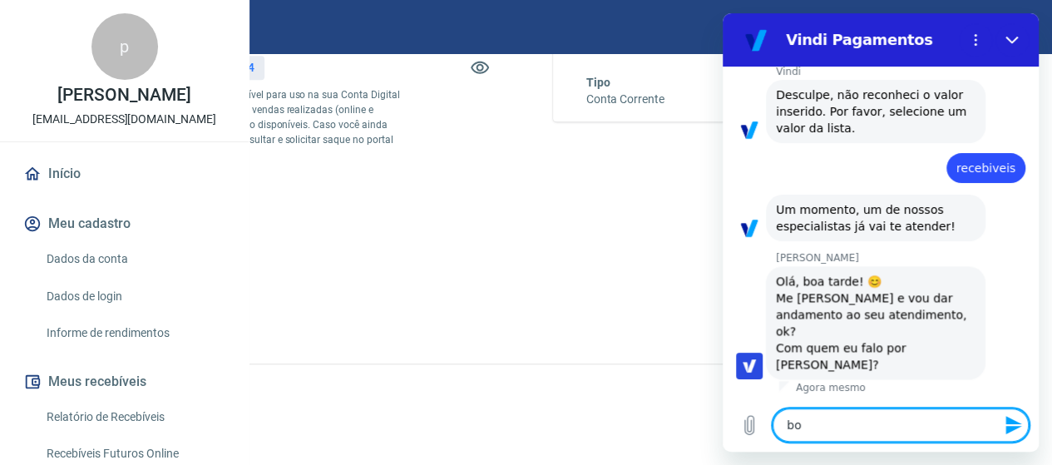
type textarea "boa"
type textarea "x"
type textarea "boa"
type textarea "x"
type textarea "boa t"
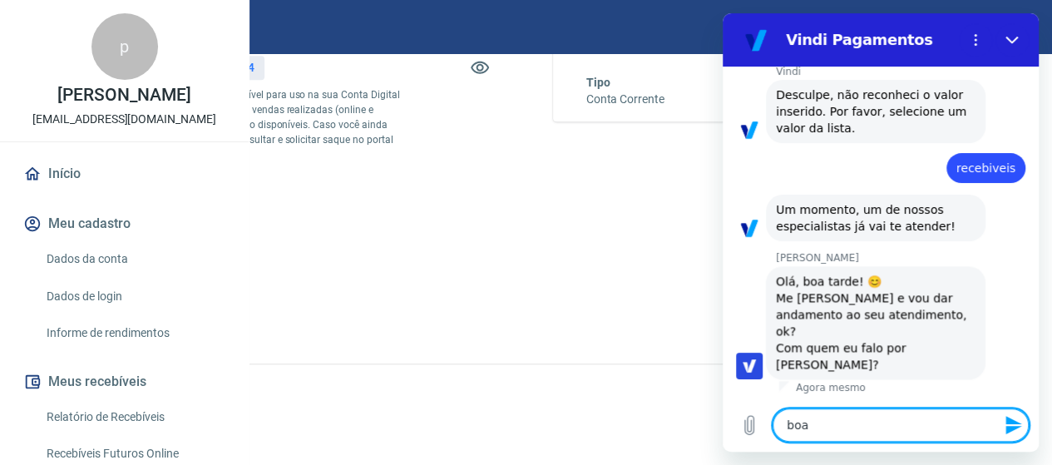
type textarea "x"
type textarea "boa ta"
type textarea "x"
type textarea "boa tar"
type textarea "x"
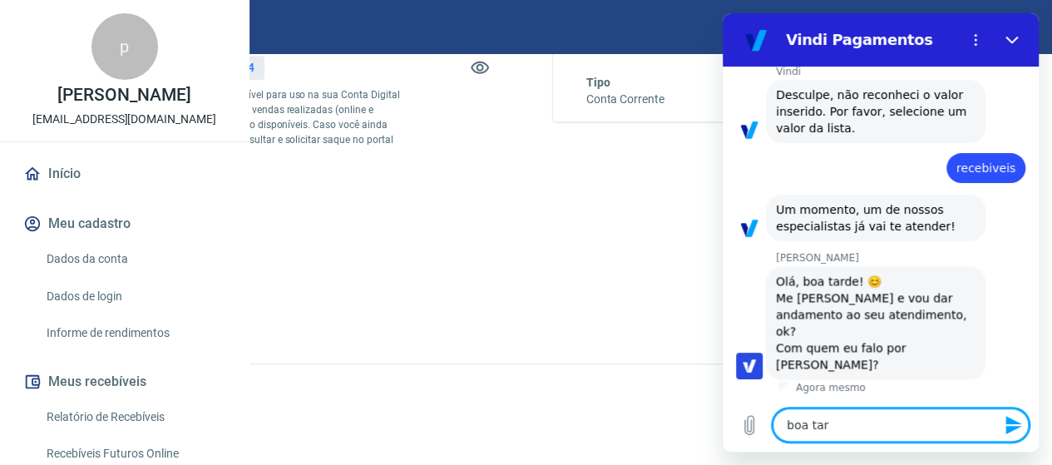
type textarea "boa tard"
type textarea "x"
type textarea "boa tarde"
type textarea "x"
type textarea "boa tarde,"
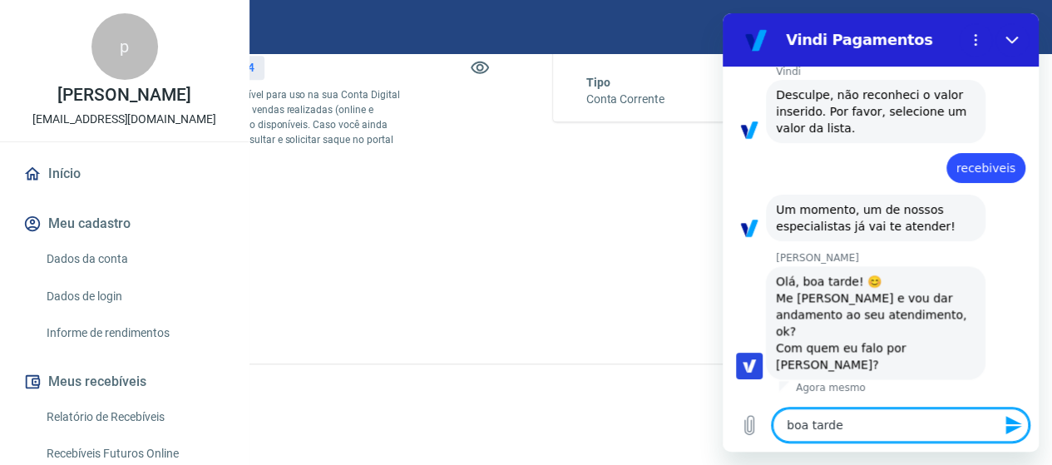
type textarea "x"
type textarea "boa tarde,"
type textarea "x"
type textarea "boa tarde, m"
type textarea "x"
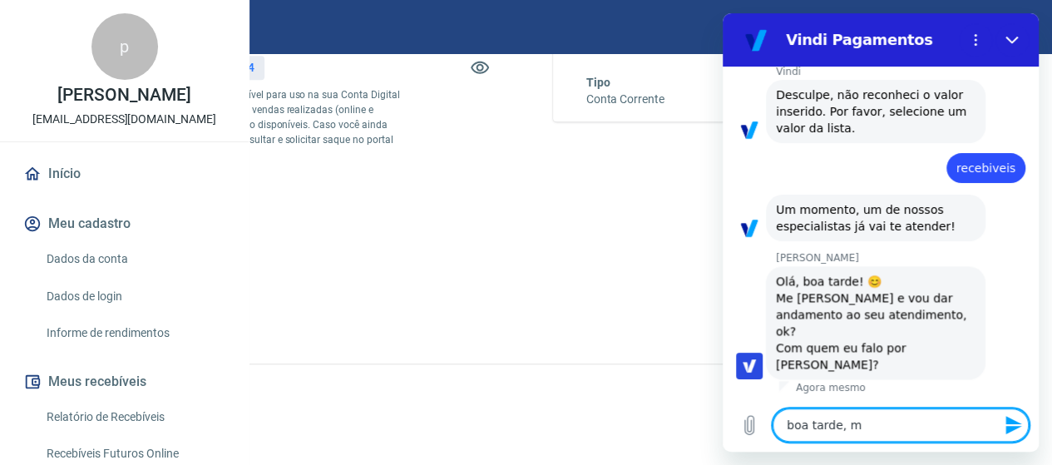
type textarea "boa tarde, me"
type textarea "x"
type textarea "boa tarde, meu"
type textarea "x"
type textarea "boa tarde, meu"
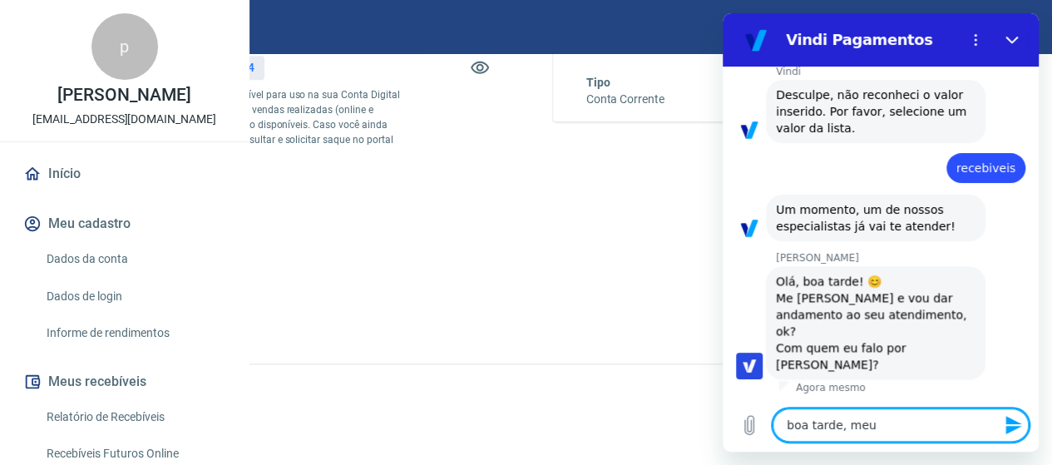
type textarea "x"
type textarea "boa tarde, meu n"
type textarea "x"
type textarea "boa tarde, meu no"
type textarea "x"
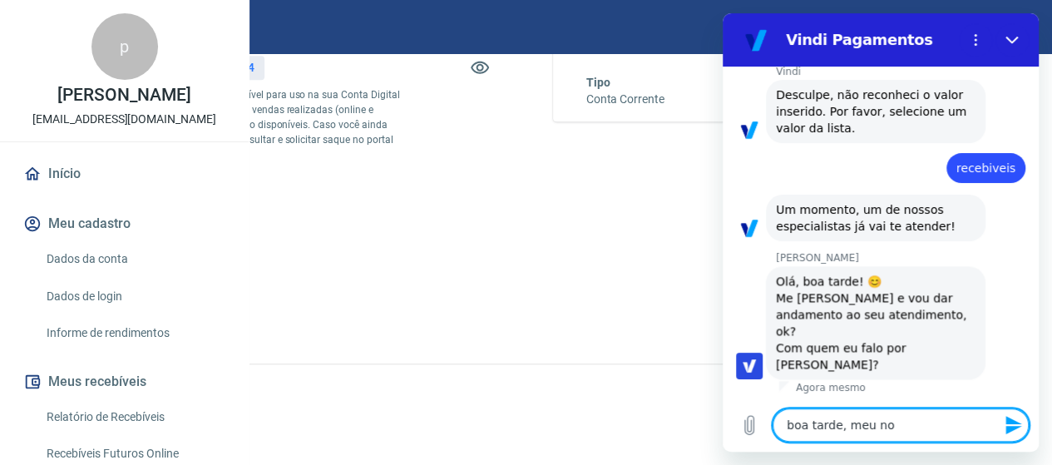
type textarea "boa tarde, meu nom"
type textarea "x"
type textarea "boa tarde, meu nome"
type textarea "x"
type textarea "boa tarde, meu nome"
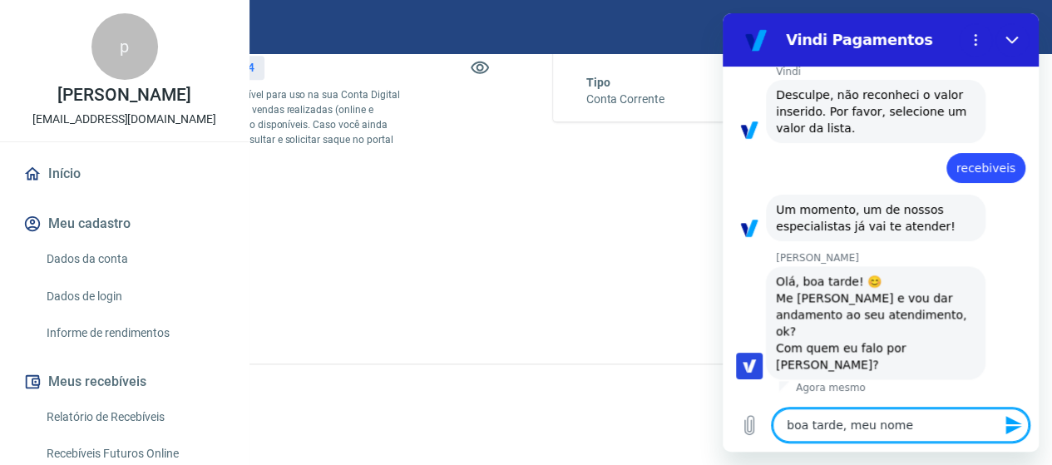
type textarea "x"
type textarea "boa tarde, meu nome é"
type textarea "x"
type textarea "boa tarde, meu nome é"
type textarea "x"
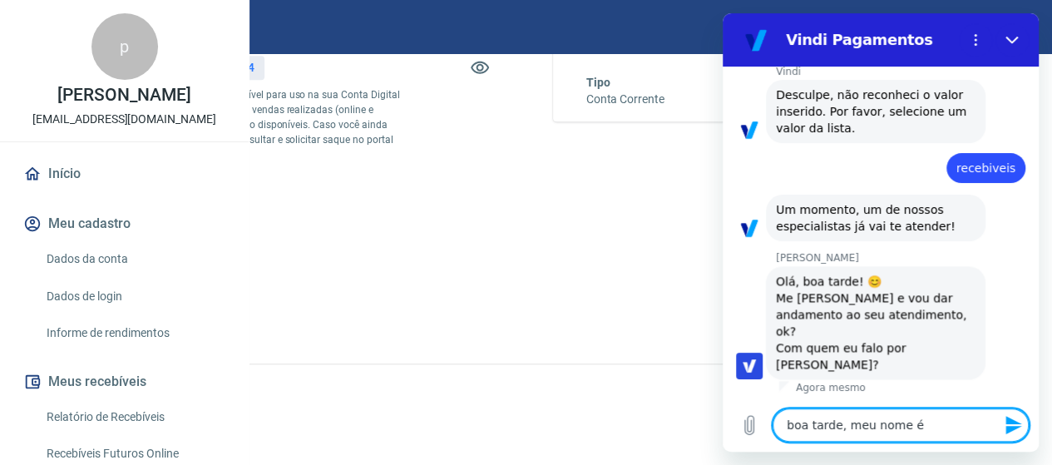
type textarea "boa tarde, meu nome é P"
type textarea "x"
type textarea "boa tarde, meu nome é Pa"
type textarea "x"
type textarea "boa tarde, meu nome é Pau"
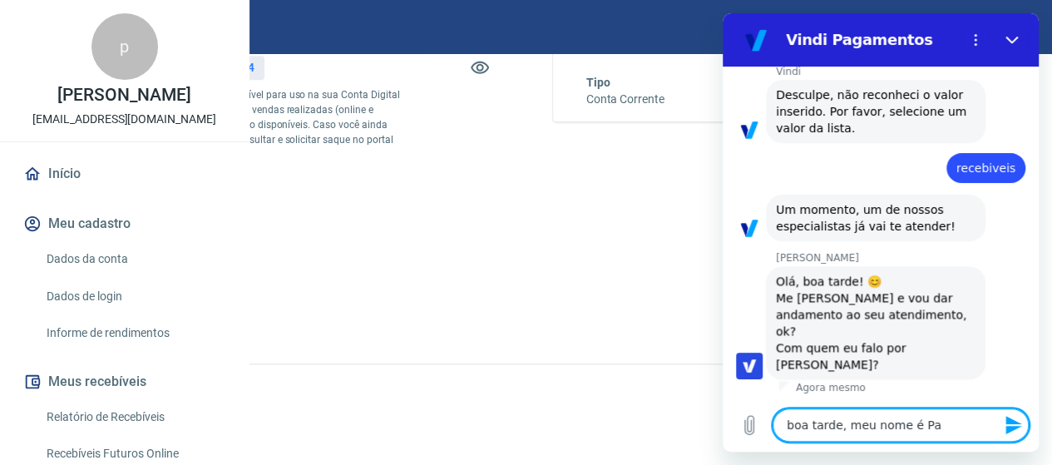
type textarea "x"
type textarea "boa tarde, meu nome é [PERSON_NAME]"
type textarea "x"
type textarea "boa tarde, meu nome é [PERSON_NAME]"
type textarea "x"
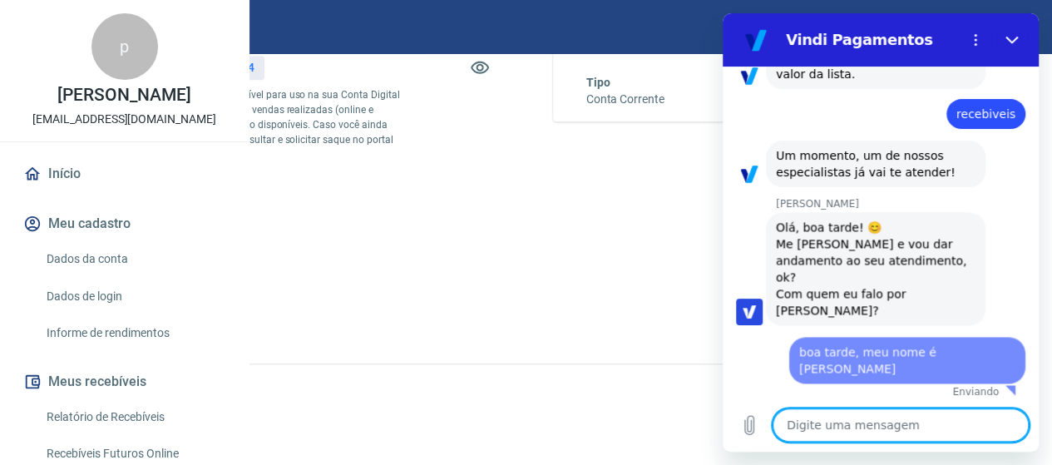
type textarea "x"
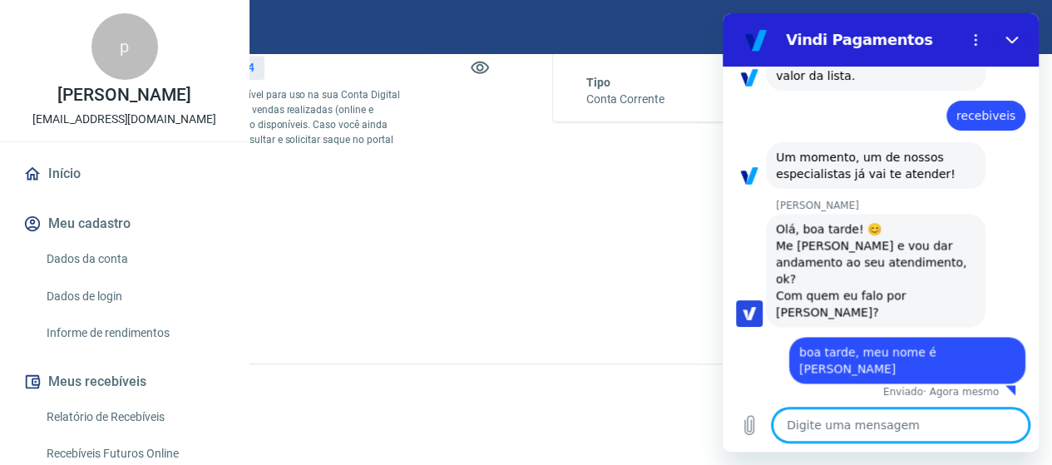
scroll to position [1097, 0]
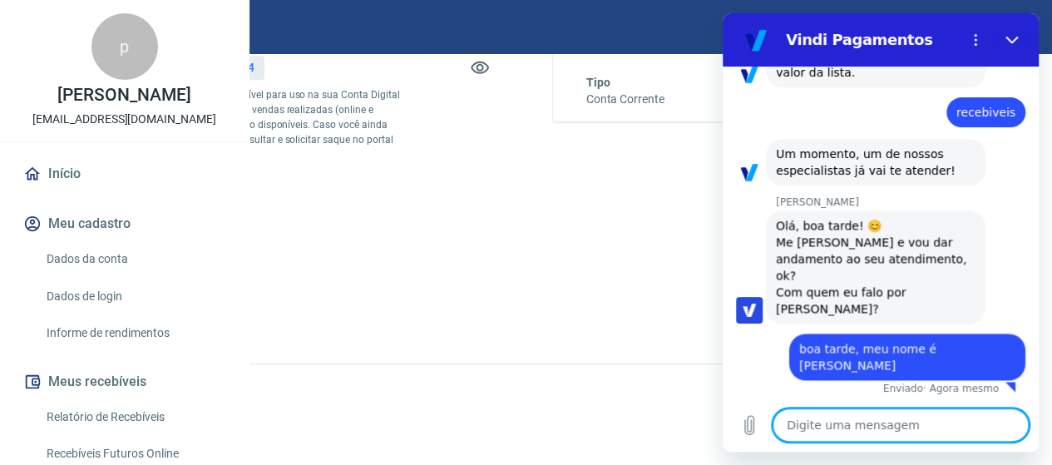
type textarea "n"
type textarea "x"
type textarea "nã"
type textarea "x"
type textarea "não"
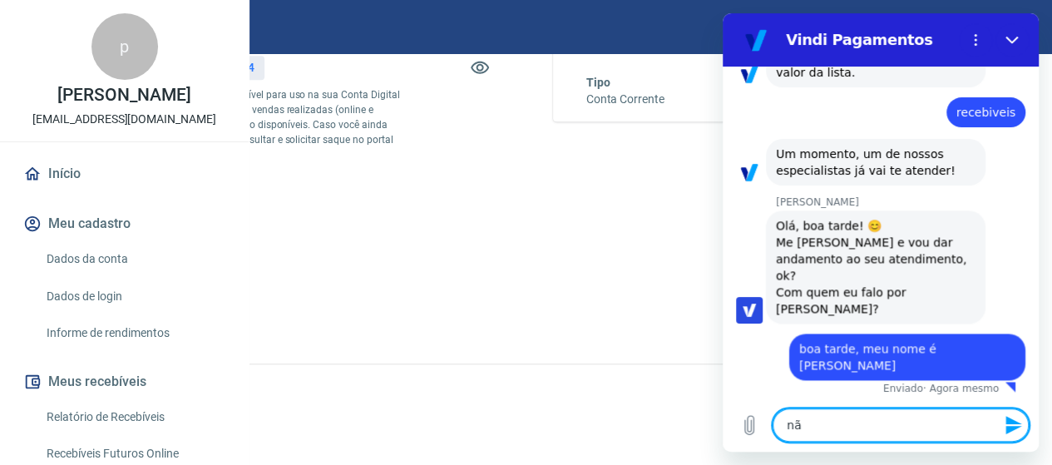
type textarea "x"
type textarea "não"
type textarea "x"
type textarea "não e"
type textarea "x"
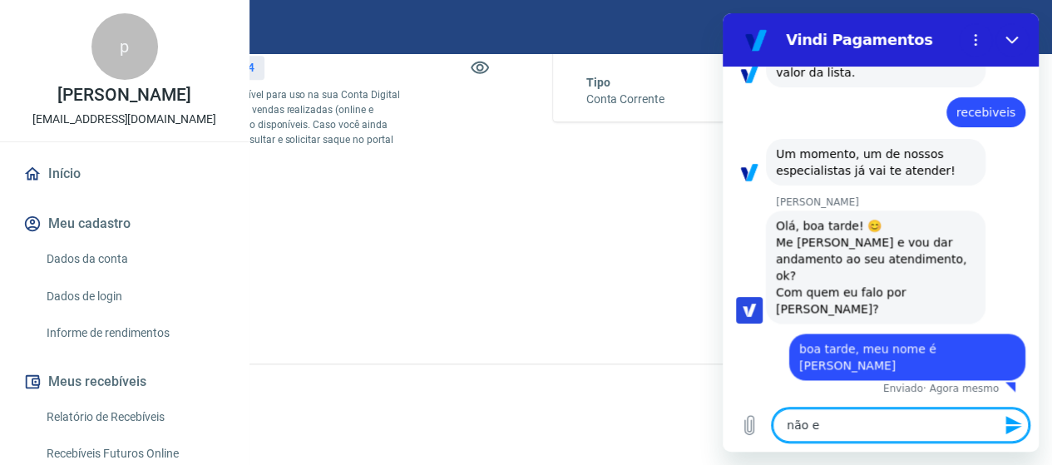
type textarea "não es"
type textarea "x"
type textarea "não est"
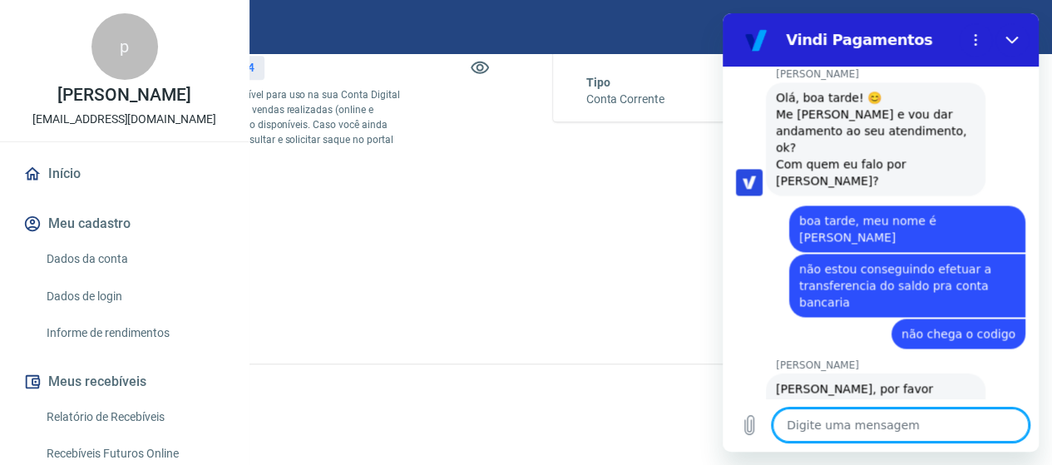
scroll to position [1315, 0]
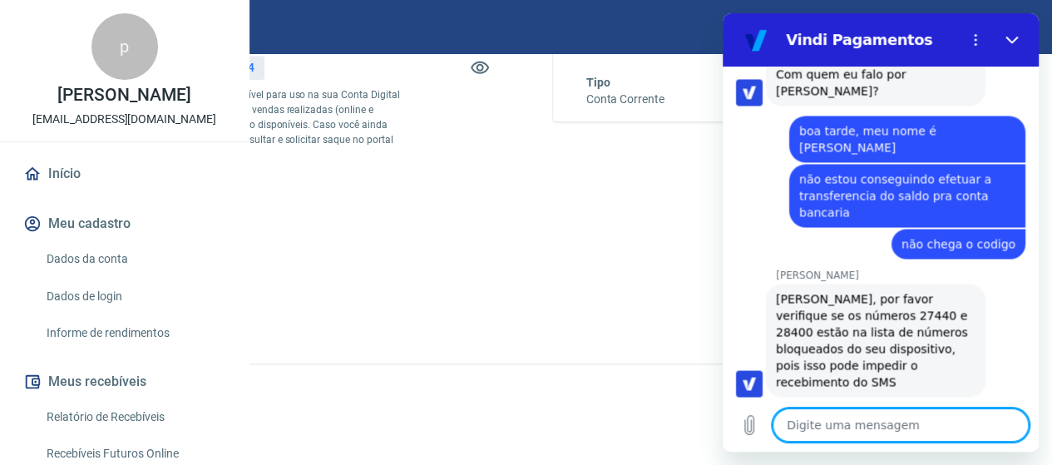
click at [816, 428] on textarea at bounding box center [901, 424] width 256 height 33
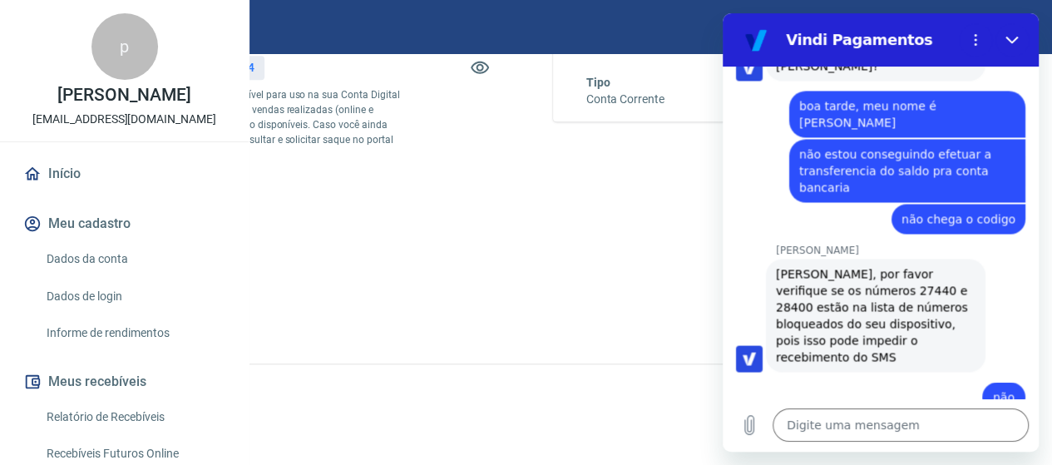
scroll to position [1426, 0]
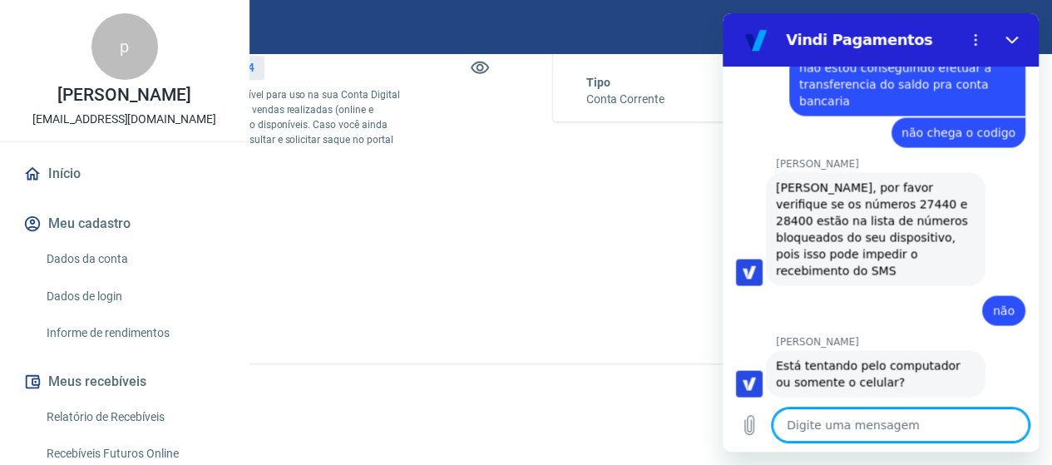
click at [853, 425] on textarea at bounding box center [901, 424] width 256 height 33
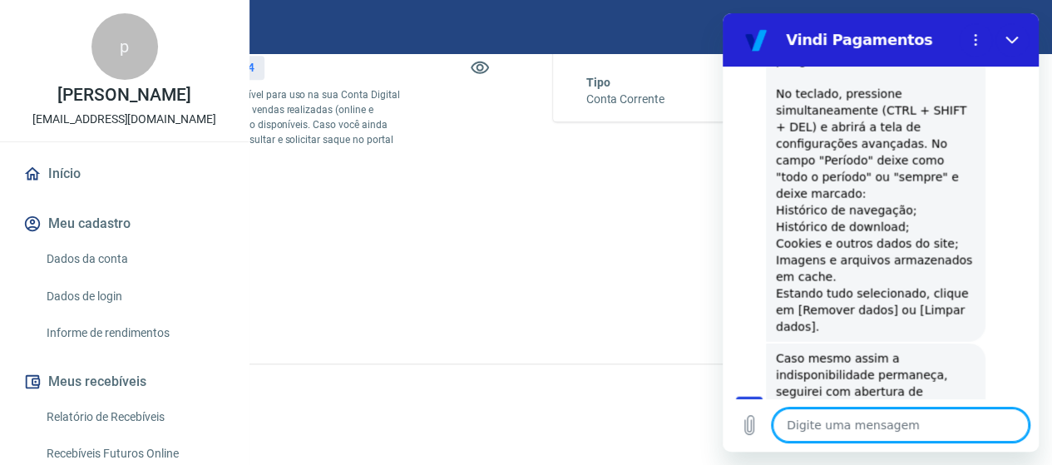
scroll to position [1886, 0]
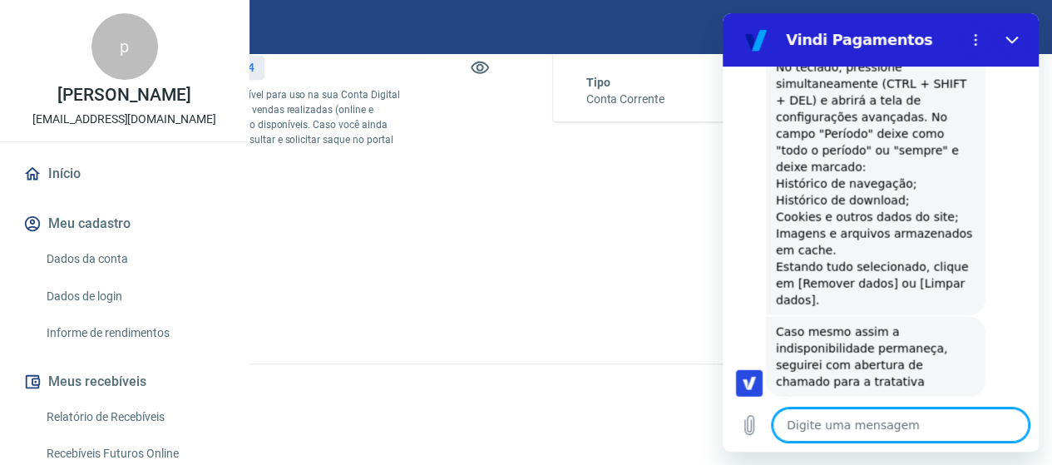
click at [830, 425] on textarea at bounding box center [901, 424] width 256 height 33
click at [867, 418] on textarea at bounding box center [901, 424] width 256 height 33
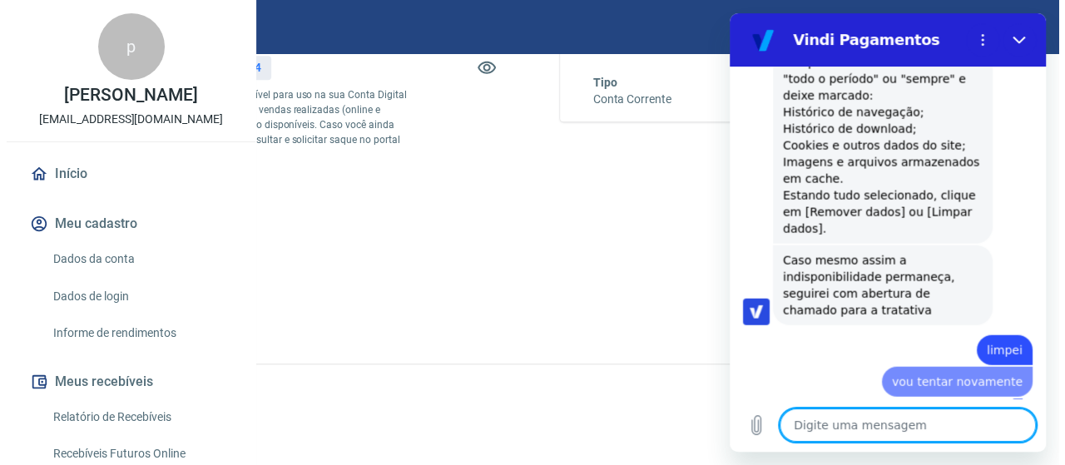
scroll to position [386, 0]
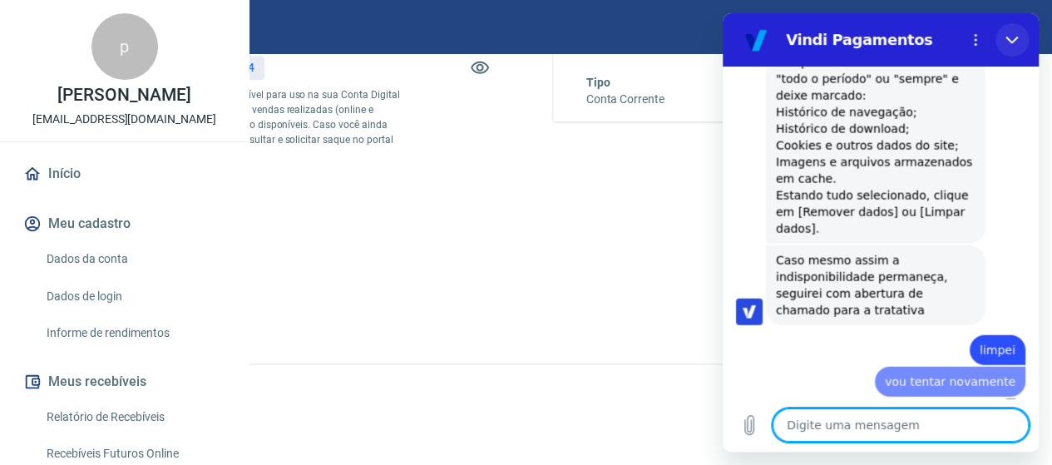
click at [1008, 40] on icon "Fechar" at bounding box center [1012, 40] width 12 height 7
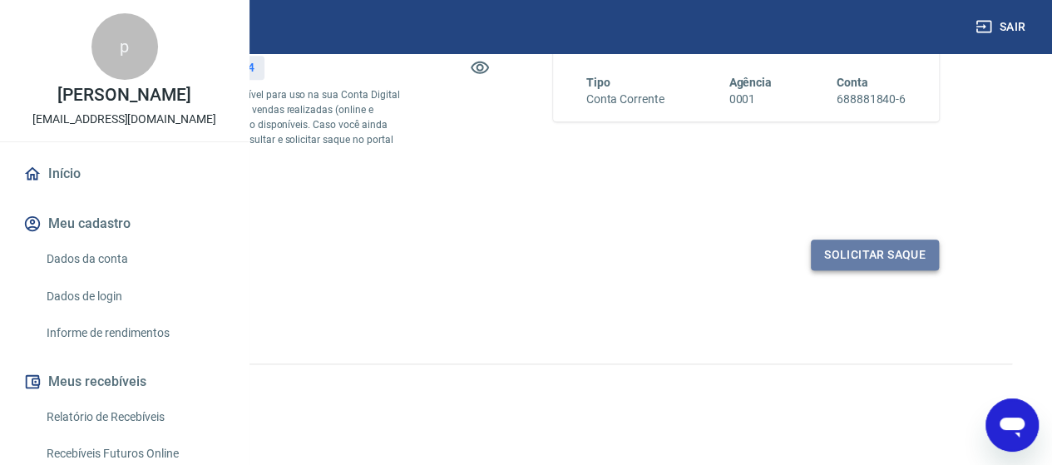
click at [853, 247] on button "Solicitar saque" at bounding box center [875, 255] width 128 height 31
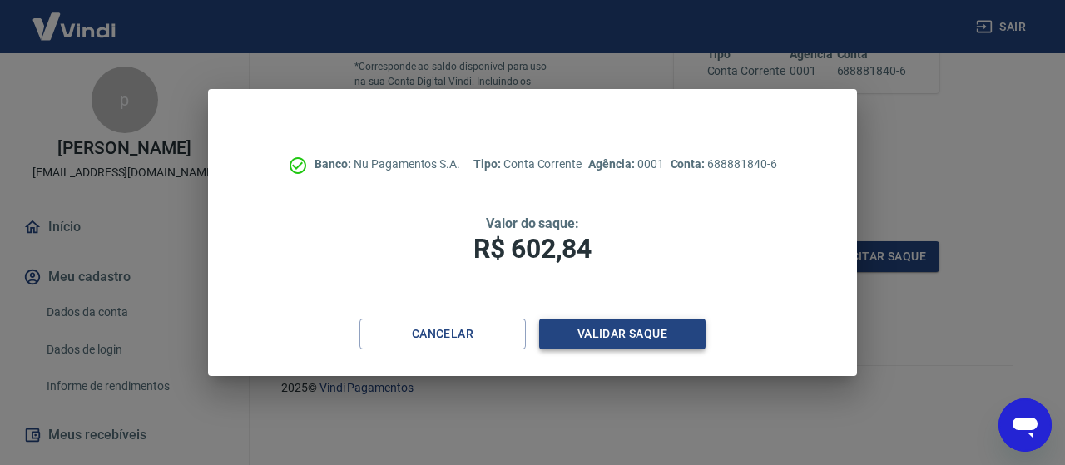
click at [619, 322] on button "Validar saque" at bounding box center [622, 334] width 166 height 31
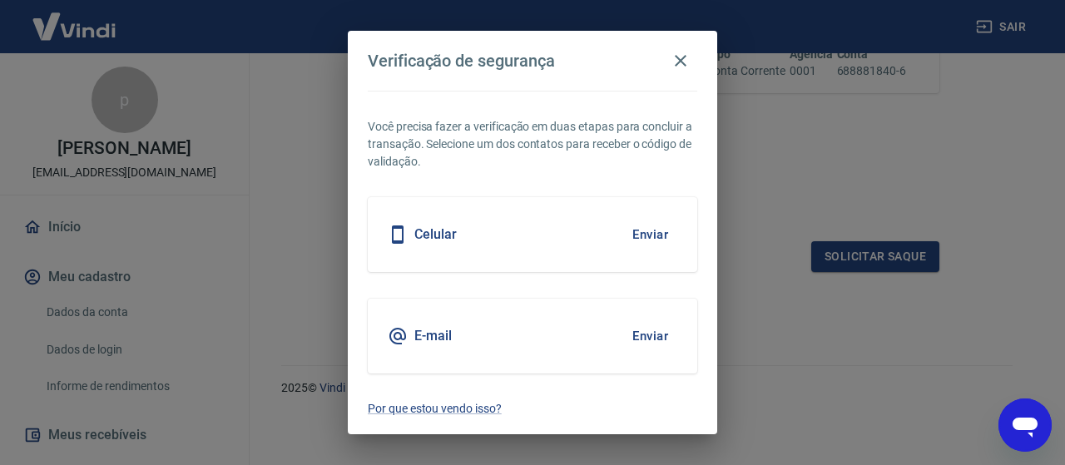
click at [644, 233] on button "Enviar" at bounding box center [650, 234] width 54 height 35
